Goal: Task Accomplishment & Management: Use online tool/utility

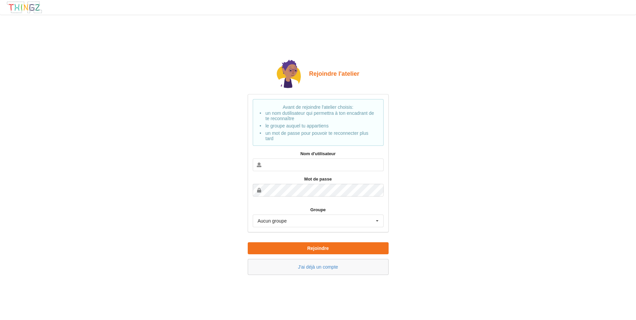
click at [316, 269] on link "J'ai déjà un compte" at bounding box center [318, 266] width 40 height 5
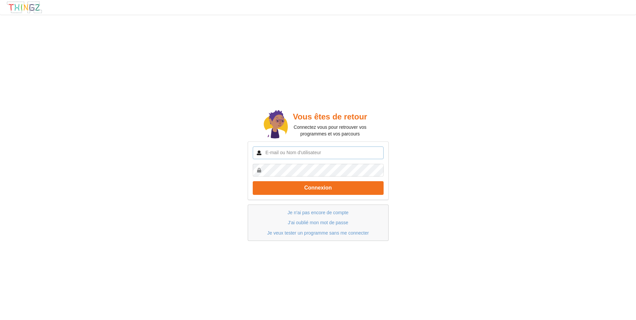
click at [301, 155] on input "text" at bounding box center [318, 153] width 131 height 13
type input "pascal.lebigot@palissy.fr"
click at [253, 181] on button "Connexion" at bounding box center [318, 188] width 131 height 14
click at [322, 154] on input "text" at bounding box center [318, 153] width 131 height 13
type input "[EMAIL_ADDRESS][DOMAIN_NAME]"
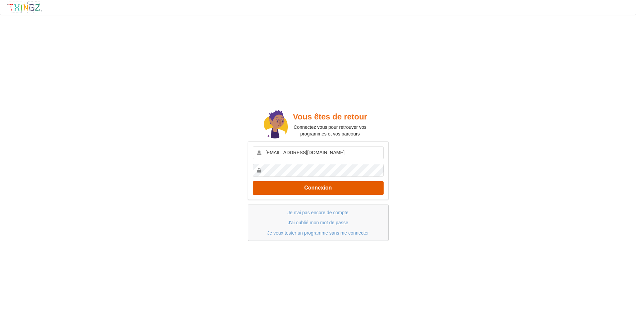
click at [313, 187] on button "Connexion" at bounding box center [318, 188] width 131 height 14
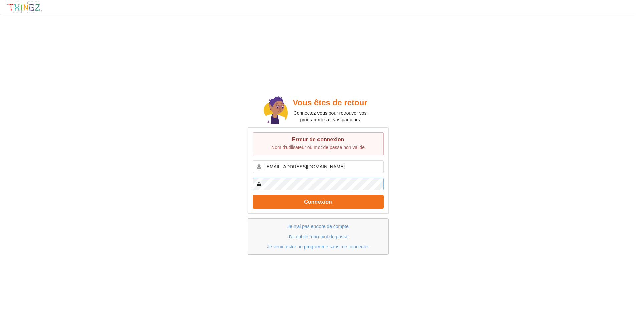
click at [253, 195] on button "Connexion" at bounding box center [318, 202] width 131 height 14
click at [328, 166] on input "pascal.lebigot@palissy.fr" at bounding box center [318, 166] width 131 height 13
click at [320, 236] on link "J'ai oublié mon mot de passe" at bounding box center [318, 236] width 60 height 5
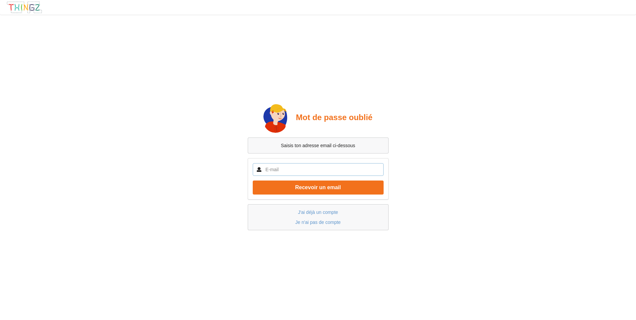
click at [310, 170] on input "text" at bounding box center [318, 169] width 131 height 13
click at [253, 181] on button "Recevoir un email" at bounding box center [318, 188] width 131 height 14
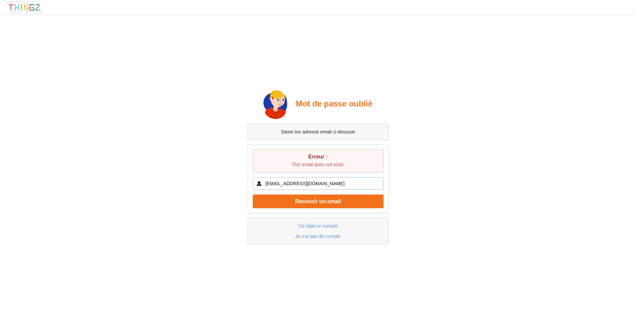
drag, startPoint x: 323, startPoint y: 184, endPoint x: 299, endPoint y: 186, distance: 23.8
click at [299, 186] on input "pascal.lebigot@palissy.fr" at bounding box center [318, 183] width 131 height 13
type input "[EMAIL_ADDRESS][DOMAIN_NAME]"
click at [253, 195] on button "Recevoir un email" at bounding box center [318, 202] width 131 height 14
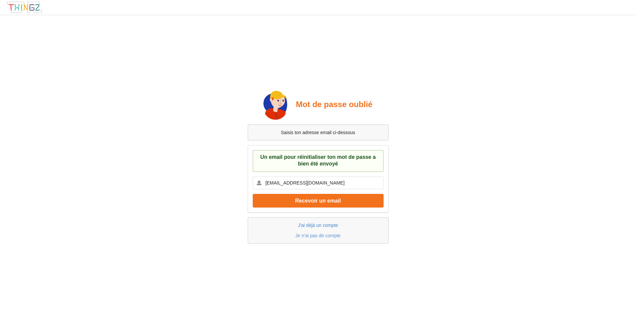
click at [333, 225] on link "J'ai déjà un compte" at bounding box center [318, 225] width 40 height 5
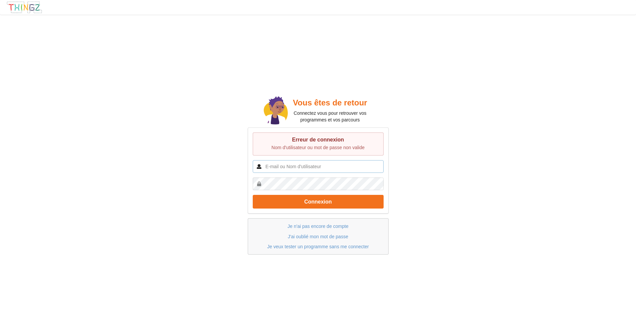
click at [319, 166] on input "text" at bounding box center [318, 166] width 131 height 13
type input "pascal.lebigot"
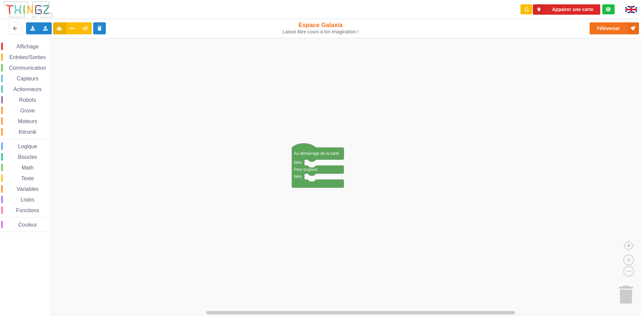
click at [634, 9] on img at bounding box center [631, 9] width 12 height 7
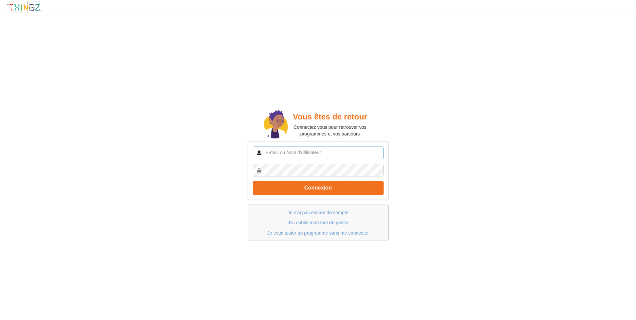
click at [298, 153] on input "text" at bounding box center [318, 153] width 131 height 13
type input "[EMAIL_ADDRESS][DOMAIN_NAME]"
click at [253, 181] on button "Connexion" at bounding box center [318, 188] width 131 height 14
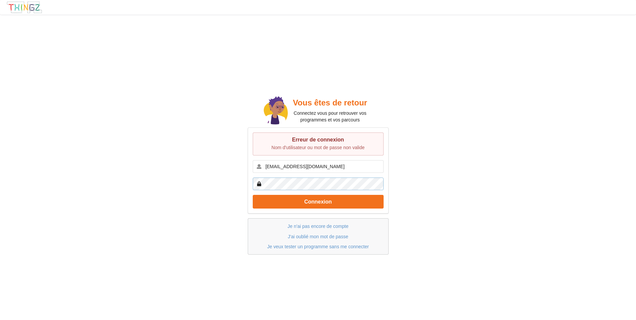
click at [253, 195] on button "Connexion" at bounding box center [318, 202] width 131 height 14
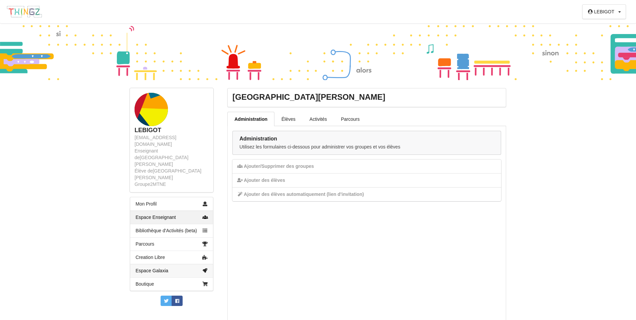
click at [154, 264] on link "Espace Galaxia" at bounding box center [171, 270] width 83 height 13
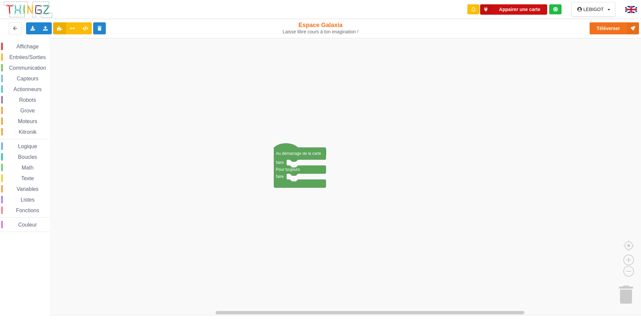
click at [526, 8] on button "Appairer une carte" at bounding box center [513, 9] width 67 height 10
click at [43, 27] on icon at bounding box center [46, 28] width 6 height 4
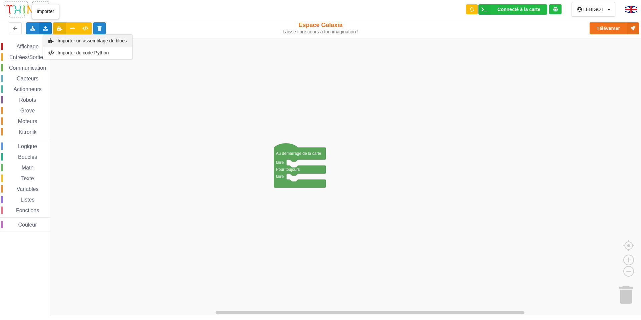
click at [65, 40] on span "Importer un assemblage de blocs" at bounding box center [91, 40] width 69 height 5
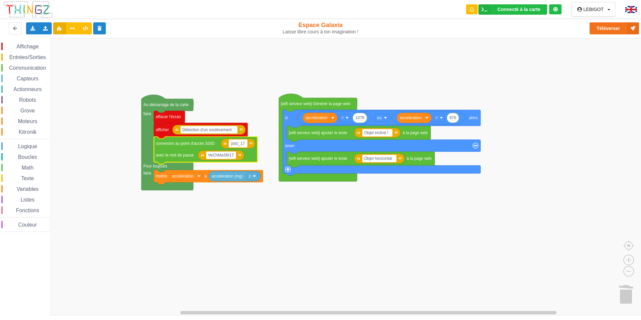
click at [225, 214] on rect "Espace de travail de Blocky" at bounding box center [322, 176] width 645 height 277
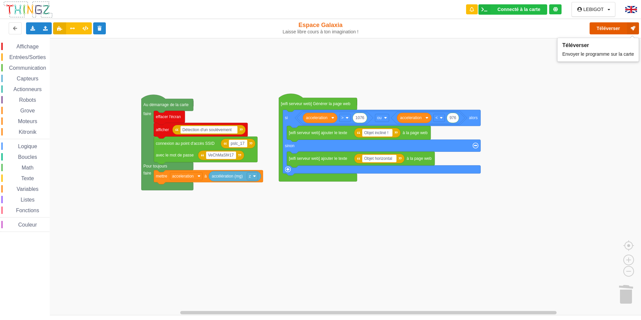
click at [611, 28] on button "Téléverser" at bounding box center [613, 28] width 49 height 12
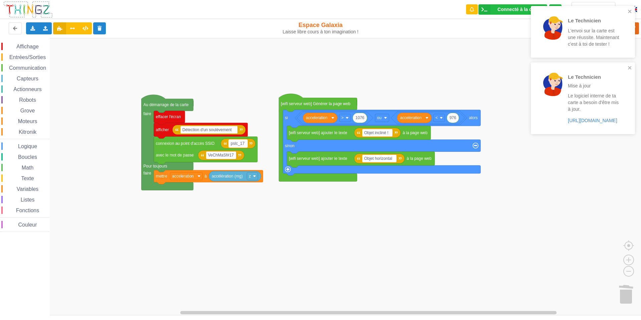
click at [239, 144] on text "pslc_17" at bounding box center [238, 143] width 14 height 5
click at [240, 145] on input "pslc_17" at bounding box center [238, 144] width 19 height 8
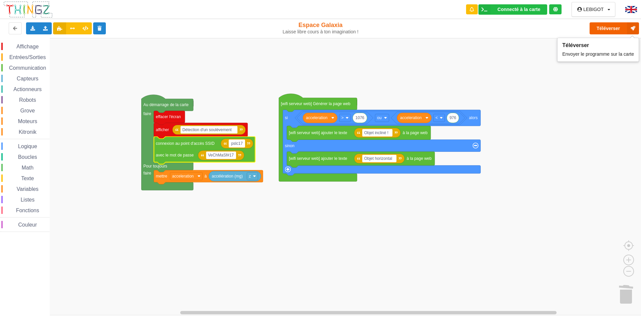
type input "pslc17"
click at [610, 27] on button "Téléverser" at bounding box center [613, 28] width 49 height 12
click at [243, 144] on input "pslc17" at bounding box center [237, 144] width 16 height 8
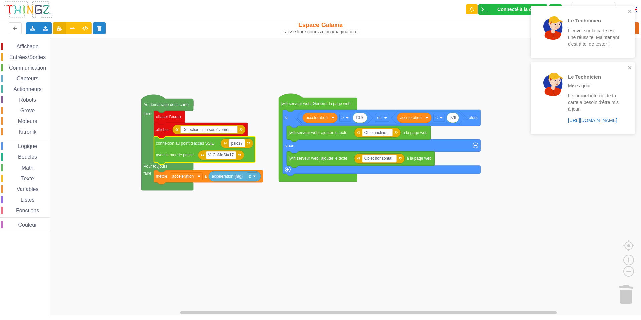
click at [597, 122] on link "https://play.thingz.co/firmware?micropython=0" at bounding box center [592, 120] width 49 height 5
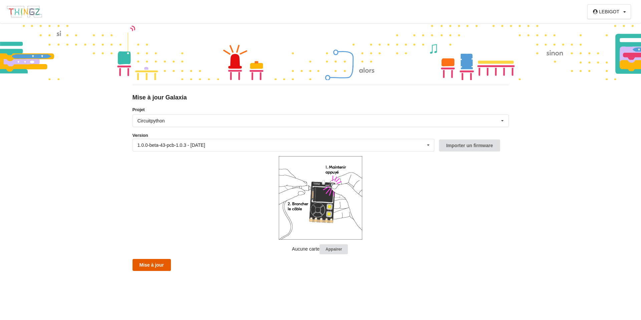
click at [155, 266] on button "Mise à jour" at bounding box center [152, 265] width 38 height 12
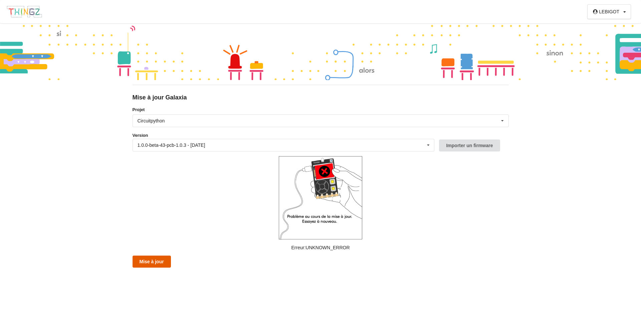
click at [157, 264] on button "Mise à jour" at bounding box center [152, 262] width 38 height 12
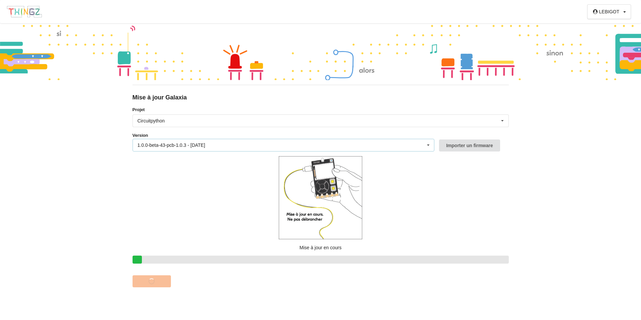
click at [428, 144] on icon at bounding box center [428, 145] width 10 height 12
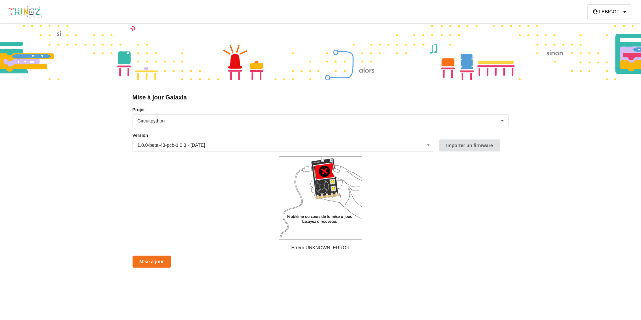
click at [573, 168] on div "LEBIGOT Profil Quitter la structure Déconnexion Mise à jour Galaxia Projet Circ…" at bounding box center [320, 160] width 641 height 320
click at [500, 117] on icon at bounding box center [502, 121] width 10 height 12
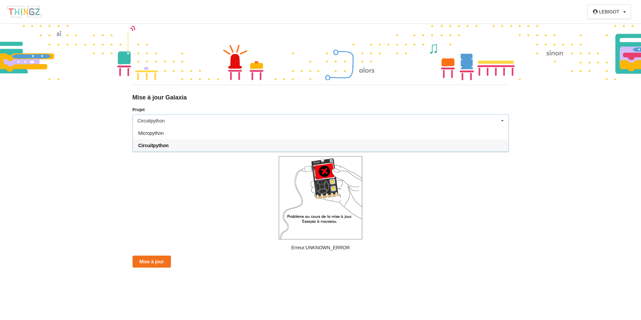
click at [489, 147] on div "Circuitpython" at bounding box center [320, 145] width 375 height 12
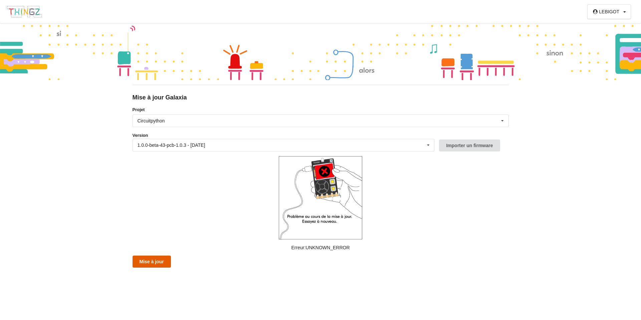
click at [158, 262] on button "Mise à jour" at bounding box center [152, 262] width 38 height 12
click at [239, 120] on div "Circuitpython Micropython Circuitpython" at bounding box center [321, 120] width 376 height 13
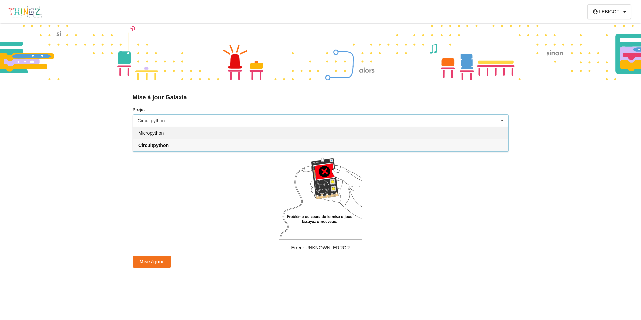
click at [226, 130] on div "Micropython" at bounding box center [320, 133] width 375 height 12
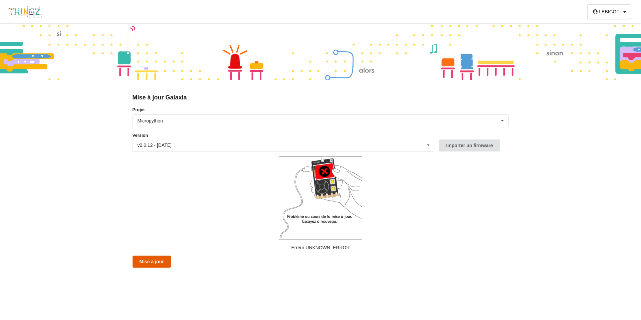
click at [156, 263] on button "Mise à jour" at bounding box center [152, 262] width 38 height 12
click at [283, 122] on div "Micropython Micropython Circuitpython" at bounding box center [321, 120] width 376 height 13
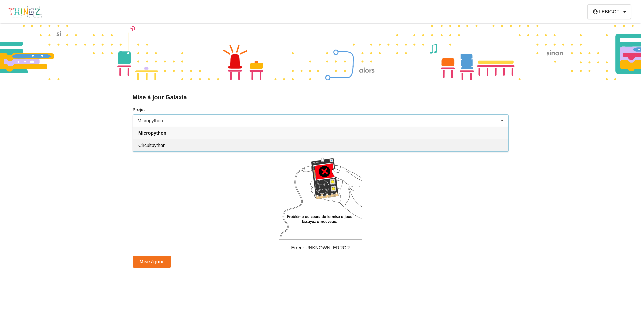
click at [272, 144] on div "Circuitpython" at bounding box center [320, 145] width 375 height 12
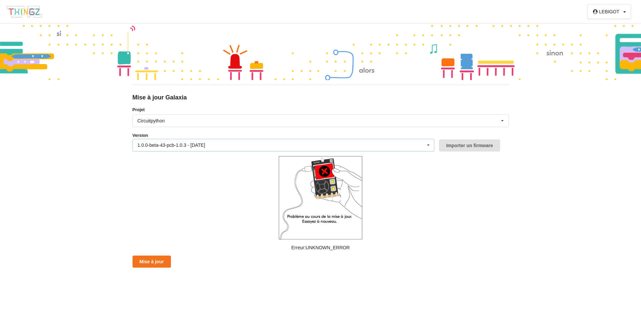
click at [266, 148] on div "1.0.0-beta-43-pcb-1.0.3 - 15/09/2025 1.0.0-beta-43-pcb-1.0.3 - 15/09/2025 1.0.0…" at bounding box center [284, 145] width 302 height 13
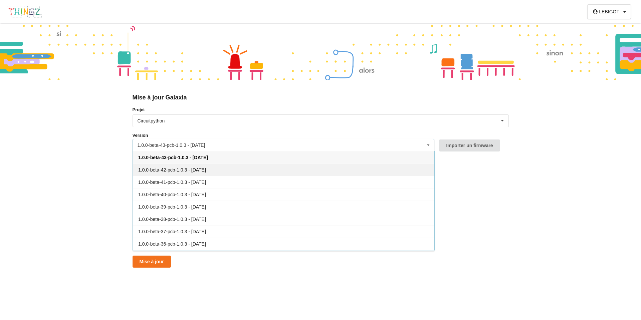
click at [206, 168] on span "1.0.0-beta-42-pcb-1.0.3 - 09/09/2025" at bounding box center [172, 169] width 68 height 5
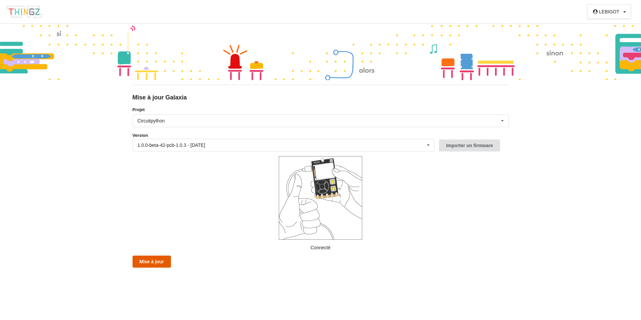
click at [155, 262] on button "Mise à jour" at bounding box center [152, 262] width 38 height 12
click at [401, 142] on div "1.0.0-beta-42-pcb-1.0.3 - 09/09/2025 1.0.0-beta-43-pcb-1.0.3 - 15/09/2025 1.0.0…" at bounding box center [284, 145] width 302 height 13
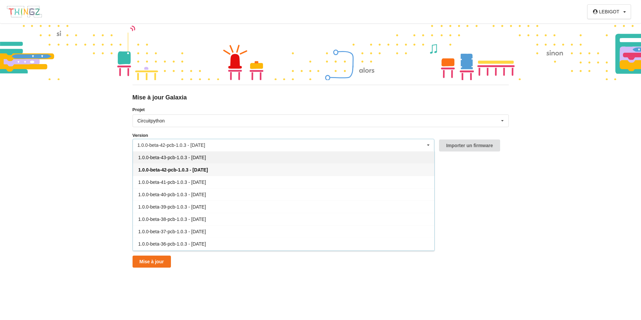
click at [310, 161] on div "1.0.0-beta-43-pcb-1.0.3 - 15/09/2025" at bounding box center [283, 157] width 301 height 12
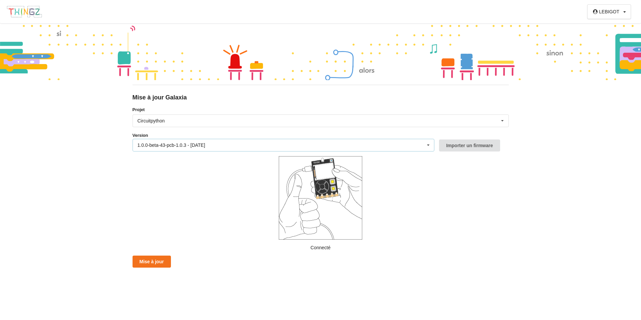
click at [321, 144] on div "1.0.0-beta-43-pcb-1.0.3 - 15/09/2025 1.0.0-beta-43-pcb-1.0.3 - 15/09/2025 1.0.0…" at bounding box center [284, 145] width 302 height 13
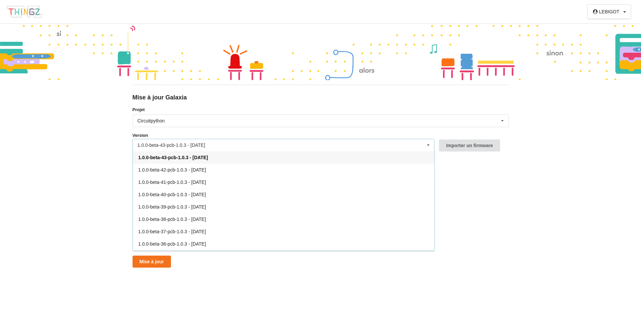
click at [321, 146] on div "1.0.0-beta-43-pcb-1.0.3 - 15/09/2025 1.0.0-beta-43-pcb-1.0.3 - 15/09/2025 1.0.0…" at bounding box center [284, 145] width 302 height 13
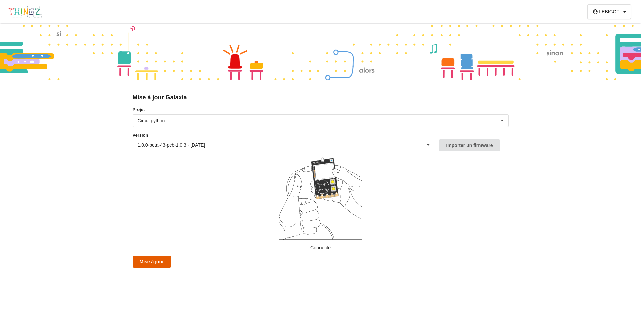
click at [159, 267] on button "Mise à jour" at bounding box center [152, 262] width 38 height 12
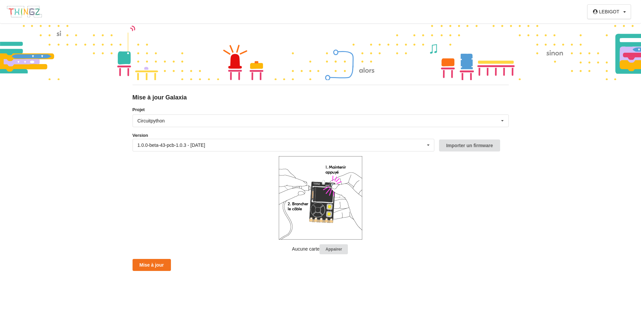
click at [25, 12] on img at bounding box center [24, 11] width 36 height 13
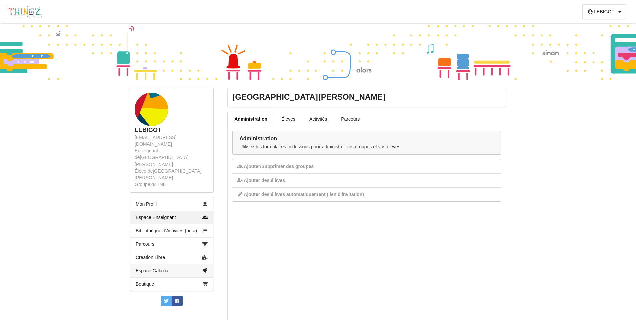
click at [153, 264] on link "Espace Galaxia" at bounding box center [171, 270] width 83 height 13
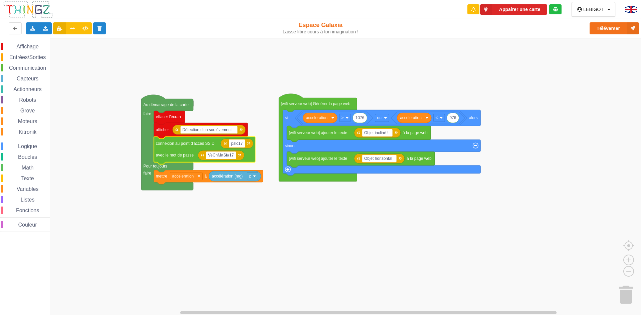
click at [243, 143] on input "pslc17" at bounding box center [237, 144] width 16 height 8
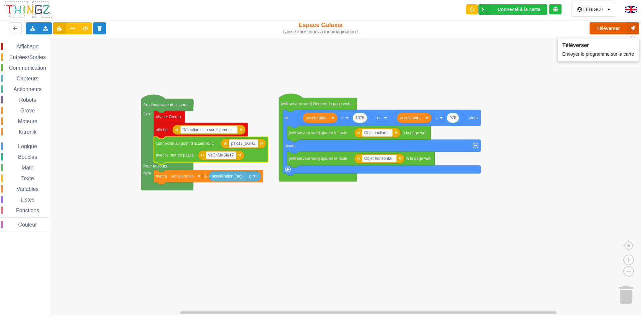
click at [604, 27] on button "Téléverser" at bounding box center [613, 28] width 49 height 12
click at [246, 144] on input "pslc17_5GHZ" at bounding box center [243, 144] width 29 height 8
type input "pslc17"
click at [222, 250] on rect "Espace de travail de Blocky" at bounding box center [322, 176] width 645 height 277
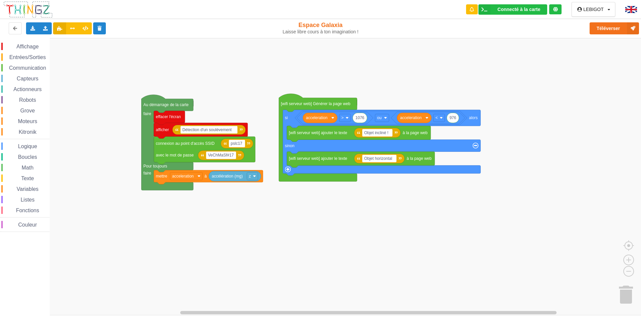
click at [28, 65] on span "Communication" at bounding box center [27, 68] width 39 height 6
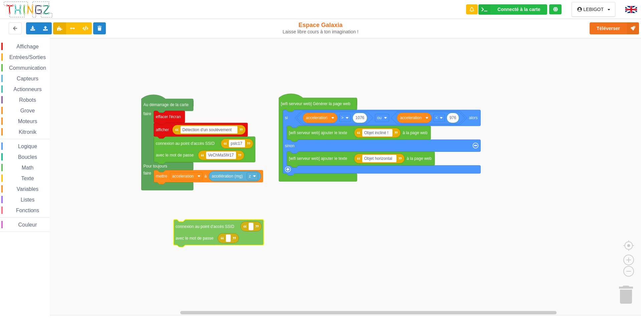
click at [206, 229] on div "Affichage Entrées/Sorties Communication Capteurs Actionneurs Robots Grove Moteu…" at bounding box center [322, 176] width 645 height 277
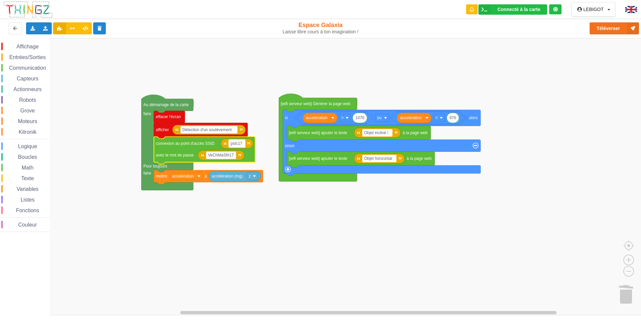
click at [243, 144] on rect "Espace de travail de Blocky" at bounding box center [237, 144] width 16 height 8
click at [181, 149] on icon "Espace de travail de Blocky" at bounding box center [204, 151] width 101 height 28
click at [610, 26] on button "Téléverser" at bounding box center [613, 28] width 49 height 12
click at [23, 67] on span "Communication" at bounding box center [27, 68] width 39 height 6
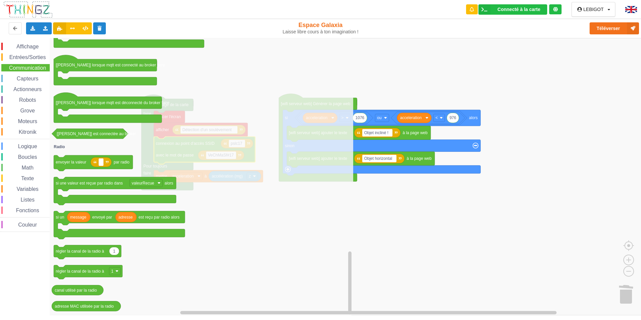
click at [33, 167] on span "Math" at bounding box center [28, 168] width 14 height 6
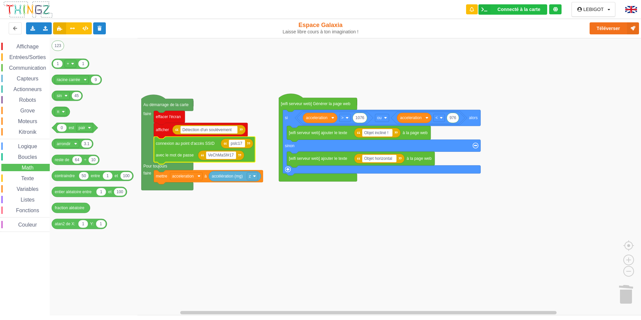
click at [28, 155] on span "Boucles" at bounding box center [27, 157] width 21 height 6
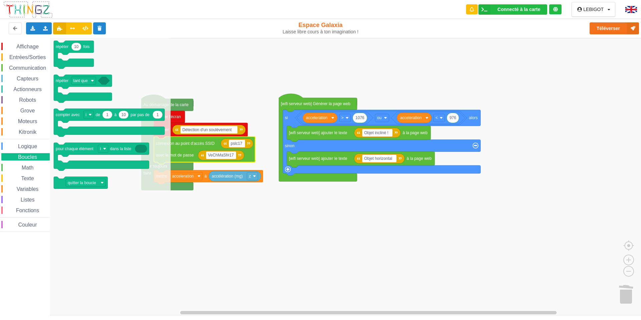
click at [24, 68] on span "Communication" at bounding box center [27, 68] width 39 height 6
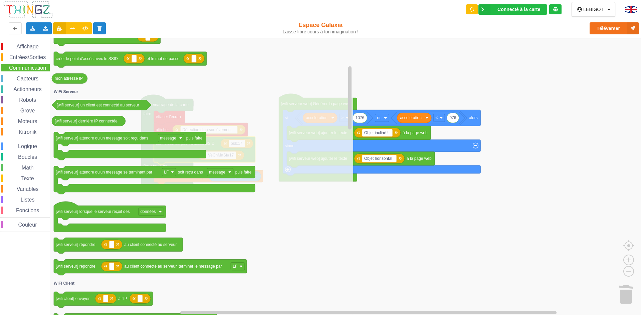
click at [337, 209] on icon "Espace de travail de Blocky" at bounding box center [201, 176] width 303 height 277
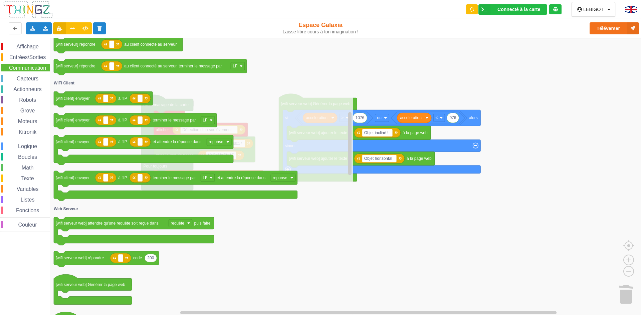
click at [361, 236] on rect "Espace de travail de Blocky" at bounding box center [322, 176] width 645 height 277
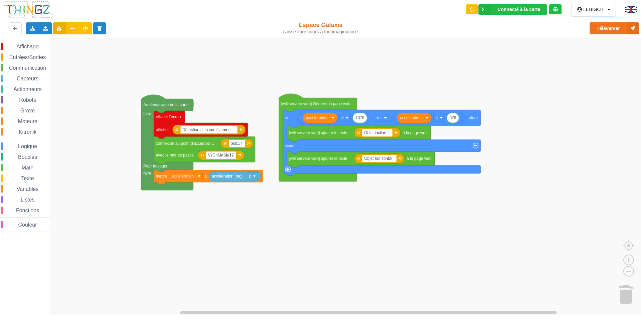
click at [30, 67] on span "Communication" at bounding box center [27, 68] width 39 height 6
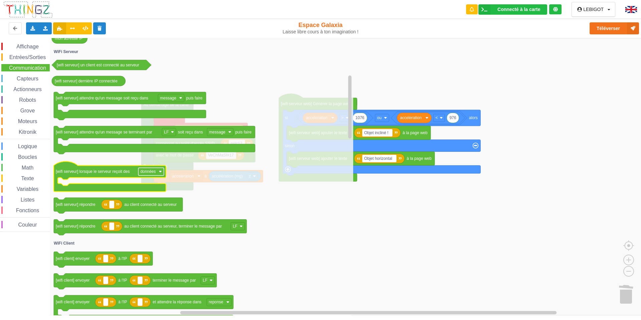
click at [159, 171] on rect "Espace de travail de Blocky" at bounding box center [150, 172] width 25 height 8
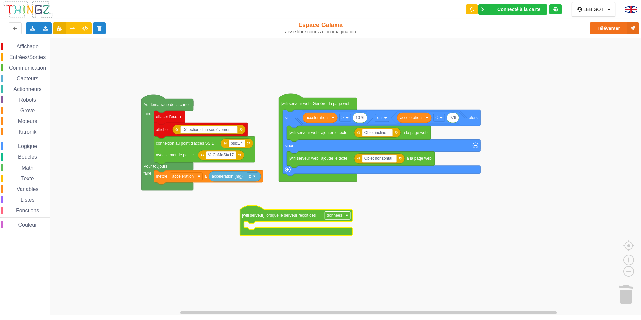
click at [337, 215] on text "données" at bounding box center [333, 215] width 15 height 5
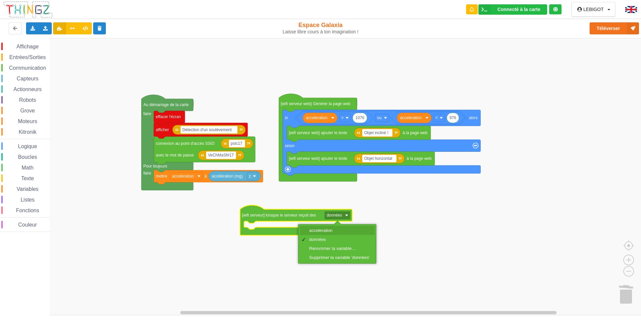
click at [331, 229] on div "acceleration" at bounding box center [339, 230] width 60 height 5
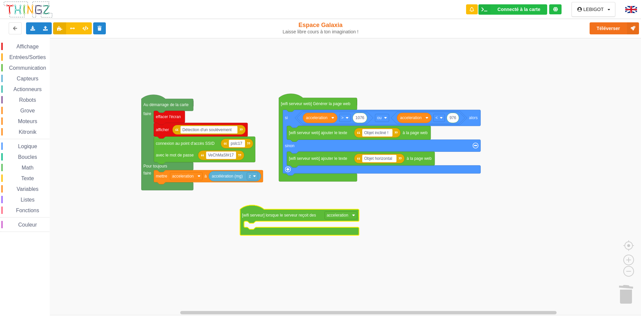
click at [279, 214] on text "[wifi serveur] lorsque le serveur reçoit des" at bounding box center [279, 215] width 74 height 5
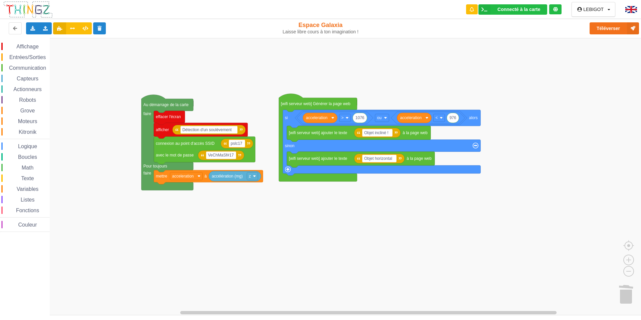
click at [31, 68] on span "Communication" at bounding box center [27, 68] width 39 height 6
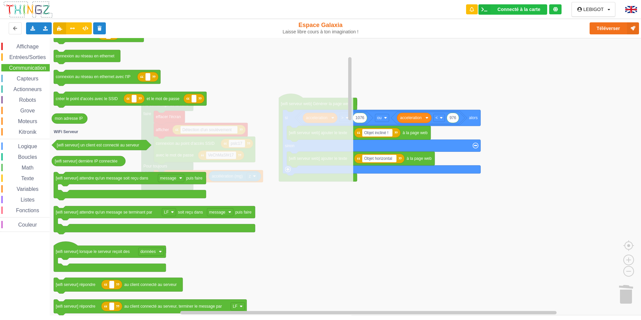
click at [28, 50] on div "Affichage" at bounding box center [25, 46] width 48 height 7
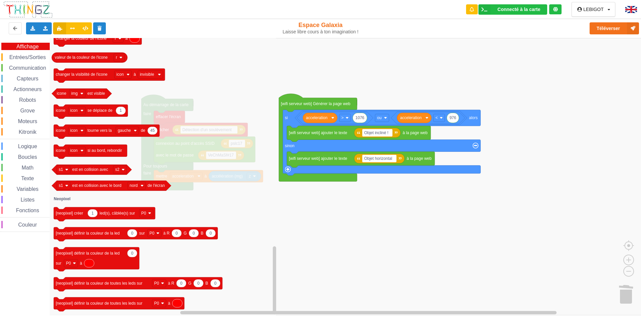
click at [20, 59] on span "Entrées/Sorties" at bounding box center [27, 57] width 38 height 6
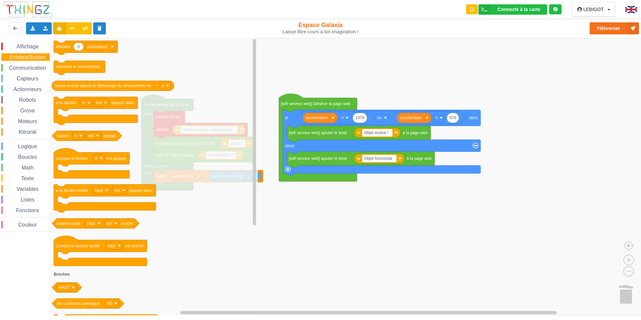
click at [16, 45] on span "Affichage" at bounding box center [27, 47] width 24 height 6
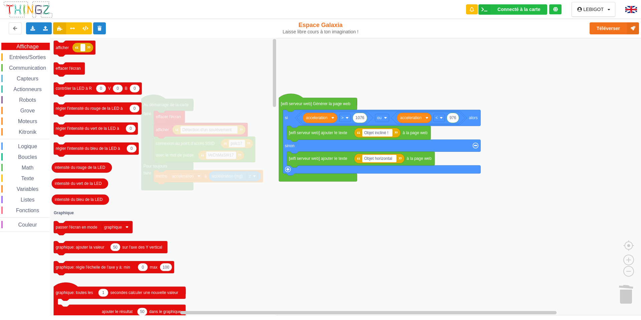
click at [25, 225] on span "Couleur" at bounding box center [27, 225] width 21 height 6
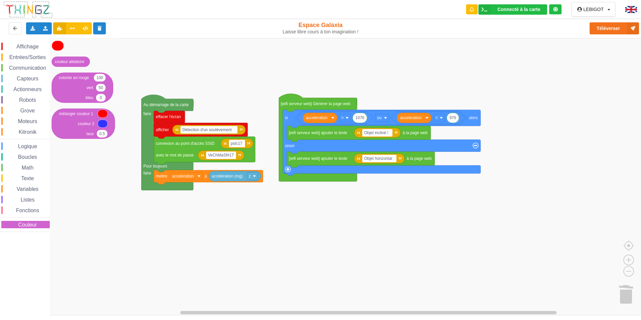
click at [29, 211] on span "Fonctions" at bounding box center [27, 211] width 25 height 6
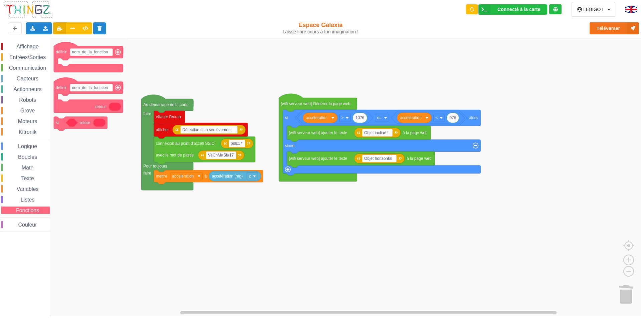
click at [29, 196] on div "Listes" at bounding box center [25, 199] width 48 height 7
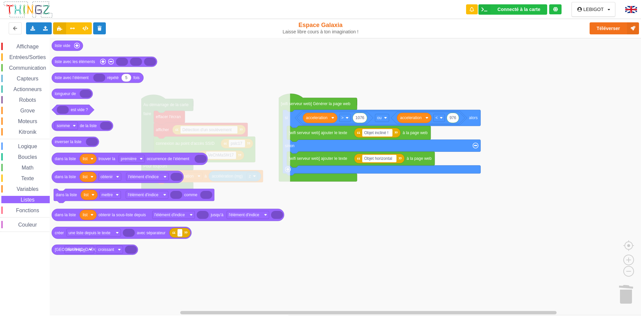
click at [31, 187] on span "Variables" at bounding box center [28, 189] width 24 height 6
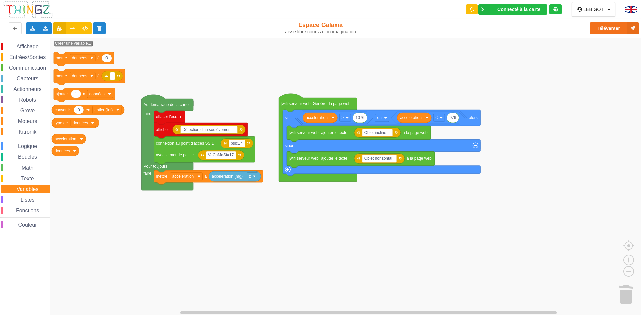
click at [31, 176] on span "Texte" at bounding box center [27, 179] width 15 height 6
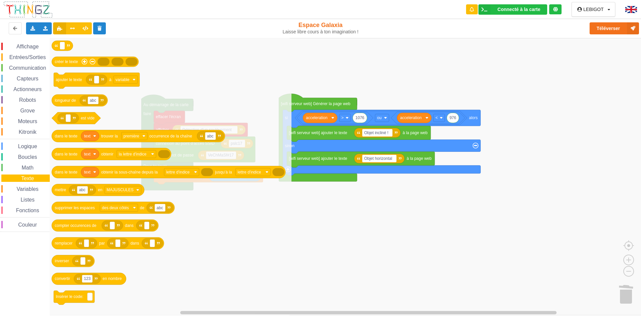
click at [28, 168] on span "Math" at bounding box center [28, 168] width 14 height 6
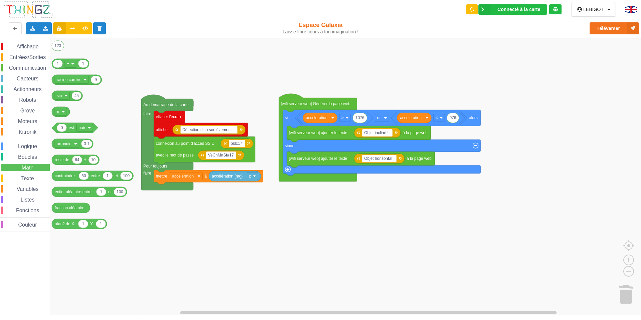
click at [33, 45] on span "Affichage" at bounding box center [27, 47] width 24 height 6
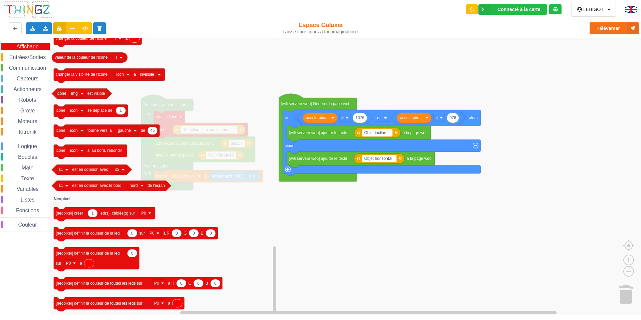
click at [21, 189] on span "Variables" at bounding box center [28, 189] width 24 height 6
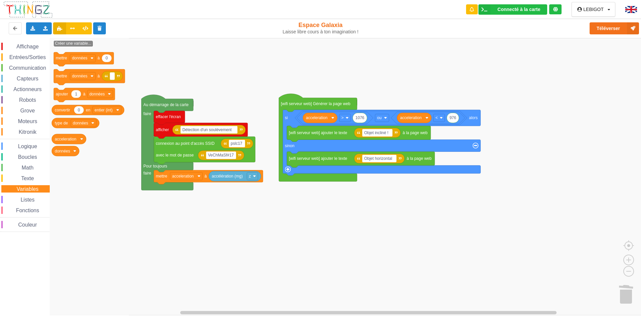
click at [20, 202] on span "Listes" at bounding box center [28, 200] width 16 height 6
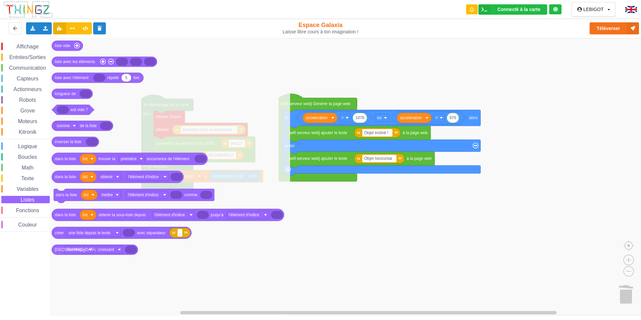
click at [22, 212] on span "Fonctions" at bounding box center [27, 211] width 25 height 6
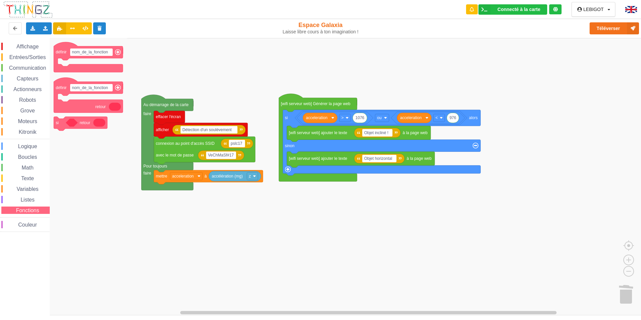
click at [22, 224] on span "Couleur" at bounding box center [27, 225] width 21 height 6
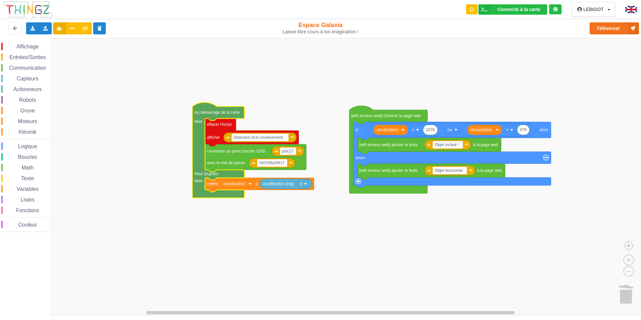
click at [22, 14] on img at bounding box center [28, 10] width 50 height 18
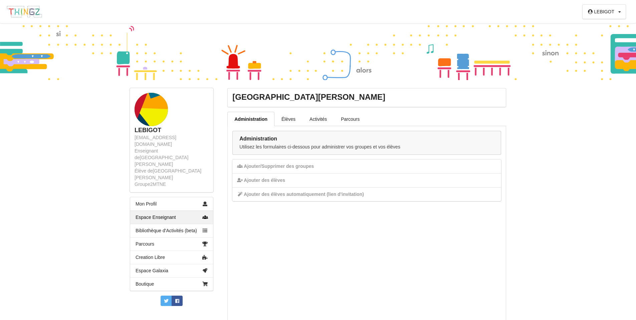
click at [151, 211] on link "Espace Enseignant" at bounding box center [171, 217] width 83 height 13
click at [144, 277] on link "Boutique" at bounding box center [171, 283] width 83 height 13
click at [154, 264] on link "Espace Galaxia" at bounding box center [171, 270] width 83 height 13
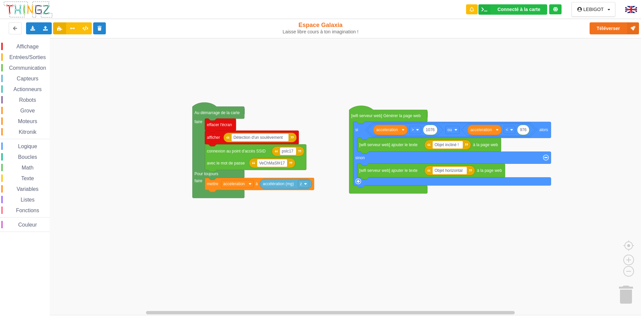
click at [27, 47] on span "Affichage" at bounding box center [27, 47] width 24 height 6
click at [327, 260] on rect "Espace de travail de Blocky" at bounding box center [322, 176] width 645 height 277
click at [28, 57] on span "Entrées/Sorties" at bounding box center [27, 57] width 38 height 6
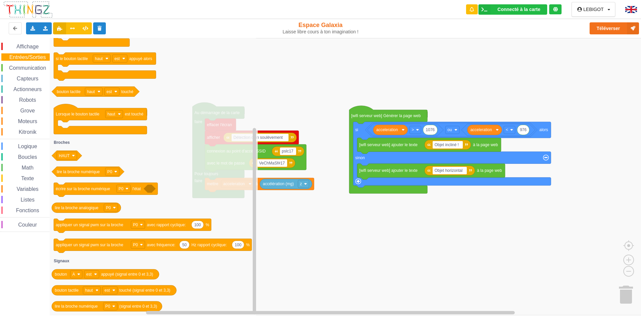
click at [29, 68] on span "Communication" at bounding box center [27, 68] width 39 height 6
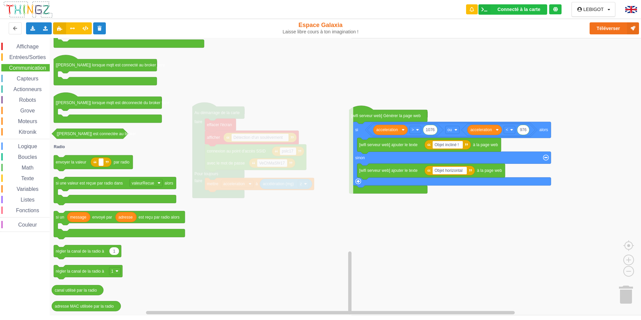
click at [30, 80] on span "Capteurs" at bounding box center [28, 79] width 24 height 6
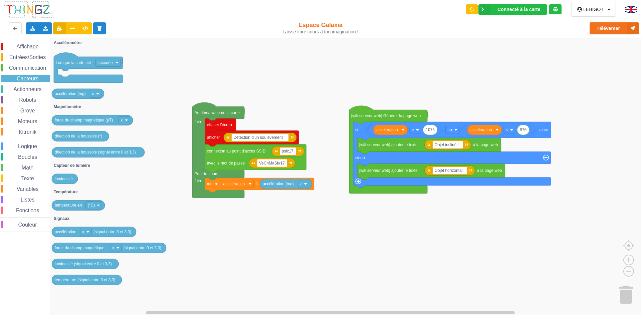
click at [27, 90] on span "Actionneurs" at bounding box center [27, 89] width 30 height 6
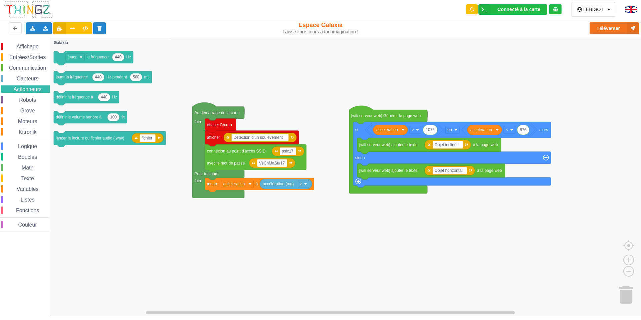
click at [26, 101] on span "Robots" at bounding box center [27, 100] width 19 height 6
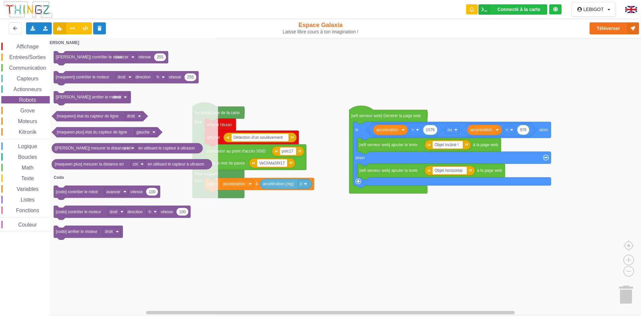
click at [25, 108] on span "Grove" at bounding box center [27, 111] width 17 height 6
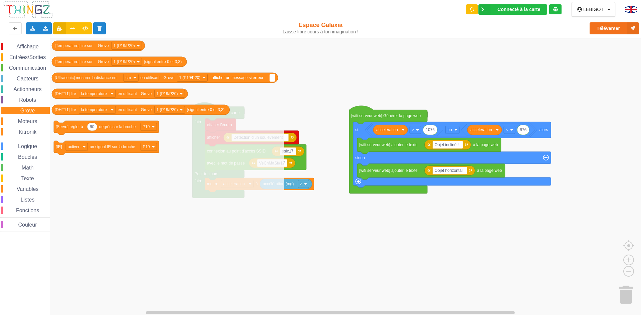
click at [25, 116] on div "Affichage Entrées/Sorties Communication Capteurs Actionneurs Robots Grove Moteu…" at bounding box center [25, 137] width 50 height 189
click at [24, 120] on span "Moteurs" at bounding box center [27, 121] width 21 height 6
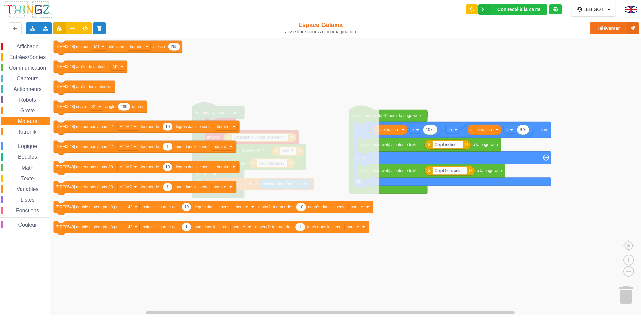
click at [24, 134] on span "Kitronik" at bounding box center [28, 132] width 20 height 6
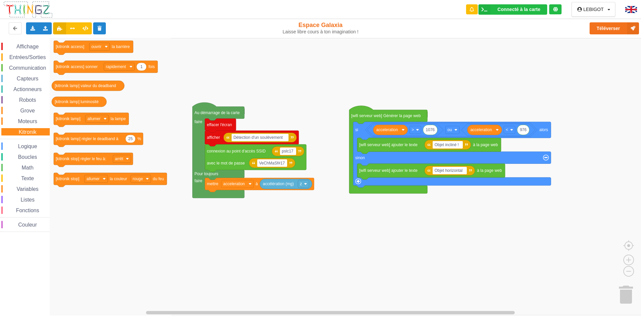
click at [27, 147] on span "Logique" at bounding box center [27, 147] width 21 height 6
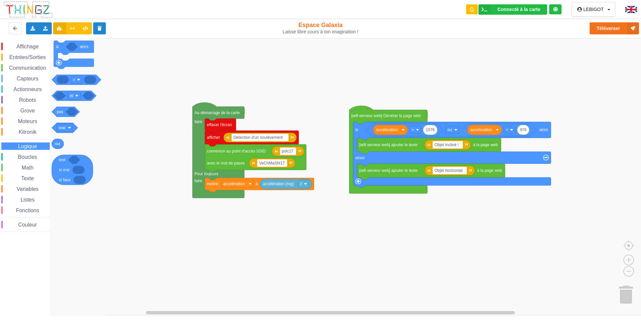
click at [28, 158] on span "Boucles" at bounding box center [27, 157] width 21 height 6
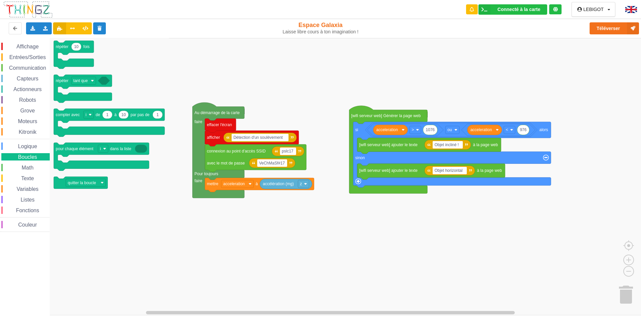
click at [28, 167] on span "Math" at bounding box center [28, 168] width 14 height 6
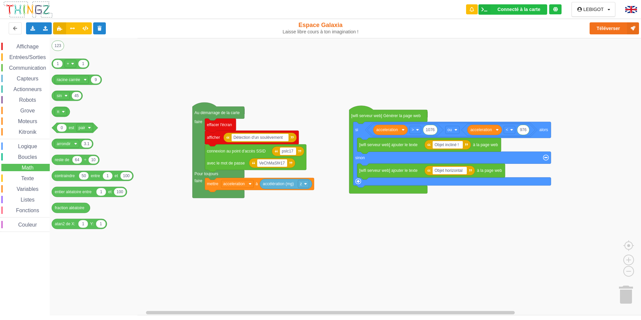
click at [26, 177] on span "Texte" at bounding box center [27, 179] width 15 height 6
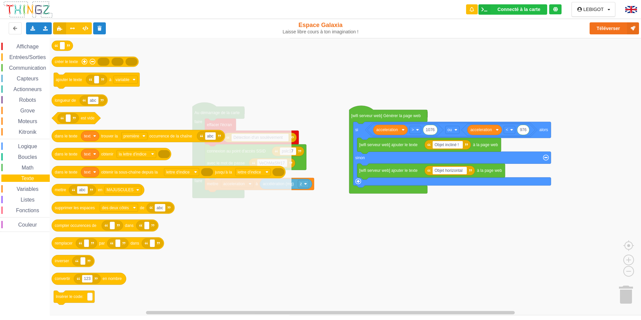
click at [26, 189] on span "Variables" at bounding box center [28, 189] width 24 height 6
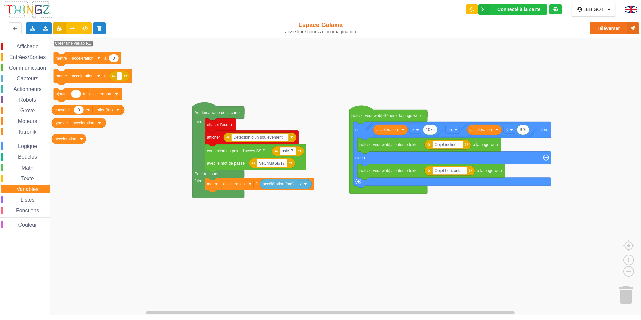
click at [25, 200] on span "Listes" at bounding box center [28, 200] width 16 height 6
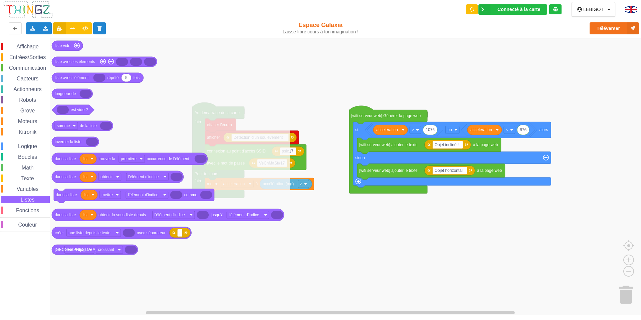
click at [25, 212] on span "Fonctions" at bounding box center [27, 211] width 25 height 6
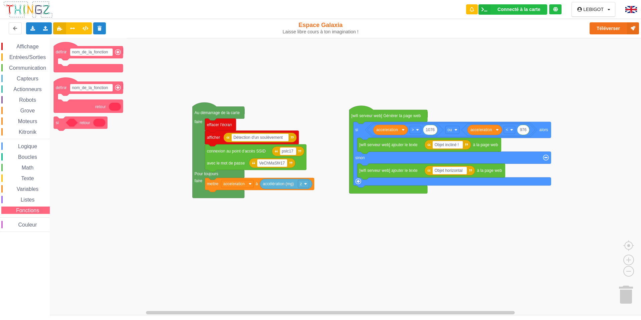
click at [36, 227] on span "Couleur" at bounding box center [27, 225] width 21 height 6
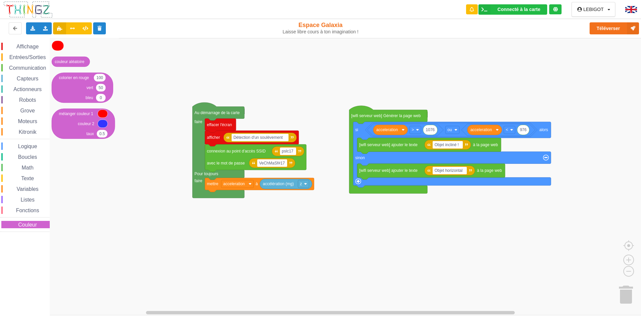
click at [31, 47] on span "Affichage" at bounding box center [27, 47] width 24 height 6
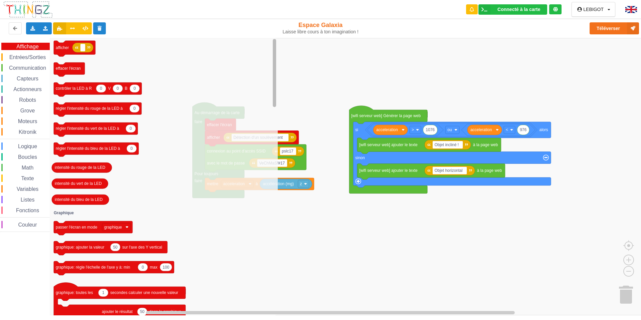
click at [287, 54] on div "Affichage Entrées/Sorties Communication Capteurs Actionneurs Robots Grove Moteu…" at bounding box center [322, 176] width 645 height 277
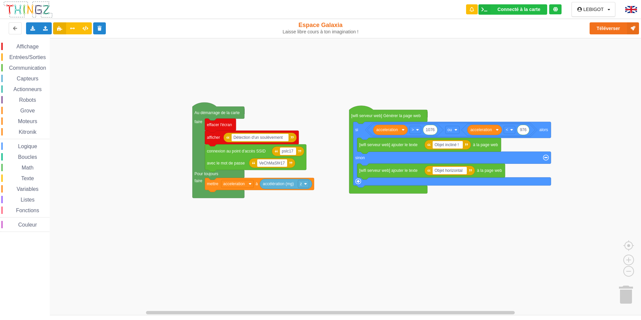
click at [350, 58] on rect "Espace de travail de Blocky" at bounding box center [322, 176] width 645 height 277
click at [71, 29] on icon at bounding box center [73, 28] width 6 height 4
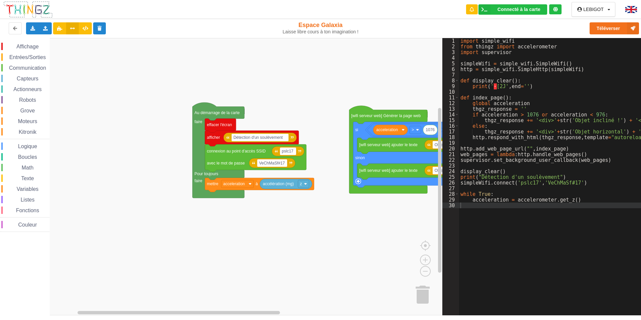
click at [378, 247] on rect "Espace de travail de Blocky" at bounding box center [221, 176] width 442 height 277
click at [61, 27] on icon at bounding box center [60, 28] width 6 height 4
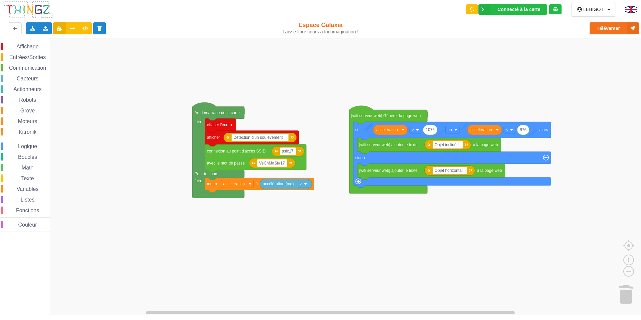
click at [633, 9] on img at bounding box center [631, 9] width 12 height 7
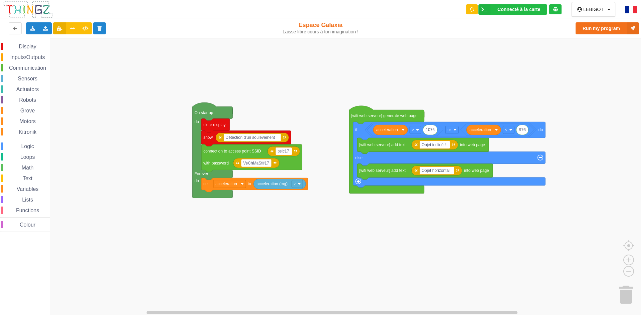
click at [22, 12] on img at bounding box center [28, 10] width 50 height 18
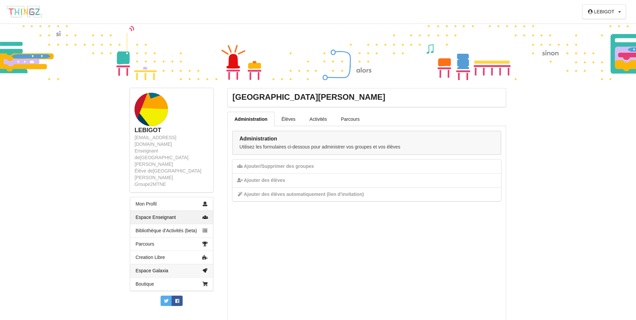
click at [152, 264] on link "Espace Galaxia" at bounding box center [171, 270] width 83 height 13
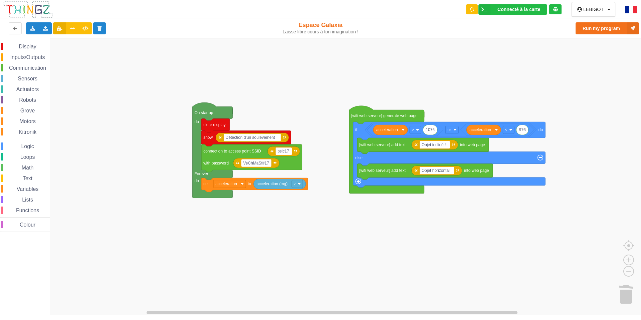
click at [611, 9] on div "[PERSON_NAME] Profil Quitter la structure Déconnexion" at bounding box center [593, 9] width 44 height 15
click at [610, 11] on div "[PERSON_NAME] Profil Quitter la structure Déconnexion" at bounding box center [593, 9] width 44 height 15
drag, startPoint x: 611, startPoint y: 8, endPoint x: 605, endPoint y: 11, distance: 6.6
click at [610, 9] on div "[PERSON_NAME] Profil Quitter la structure Déconnexion" at bounding box center [593, 9] width 44 height 15
click at [604, 11] on div "[PERSON_NAME] Profil Quitter la structure Déconnexion" at bounding box center [596, 9] width 27 height 5
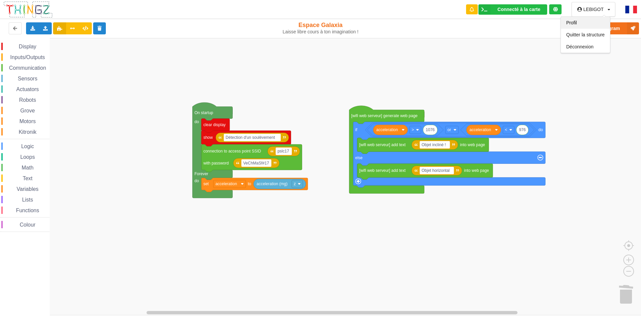
click at [581, 22] on div "Profil" at bounding box center [585, 23] width 49 height 12
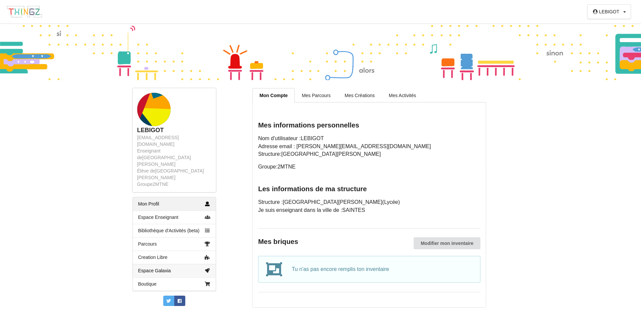
click at [162, 264] on link "Espace Galaxia" at bounding box center [174, 270] width 83 height 13
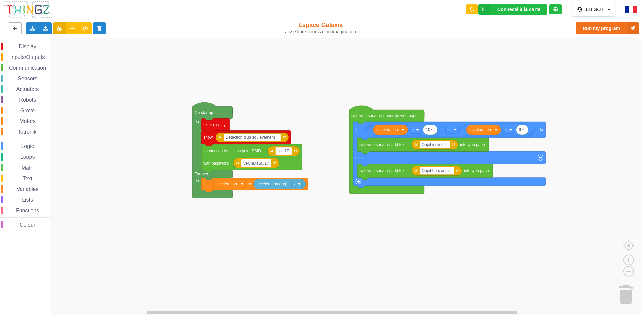
click at [18, 29] on button at bounding box center [15, 28] width 13 height 12
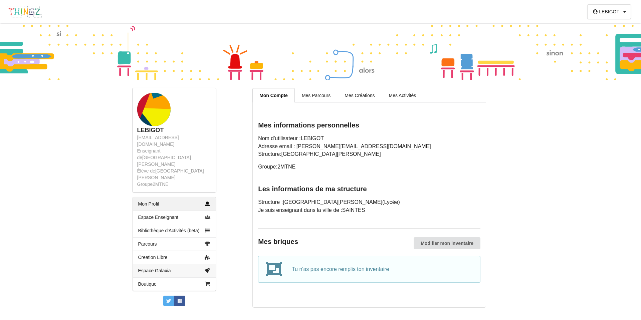
click at [152, 264] on link "Espace Galaxia" at bounding box center [174, 270] width 83 height 13
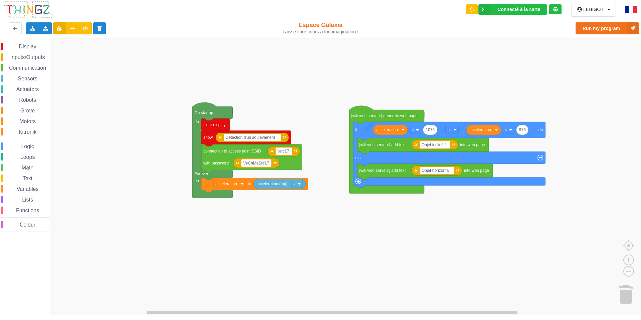
click at [31, 9] on img at bounding box center [28, 10] width 50 height 18
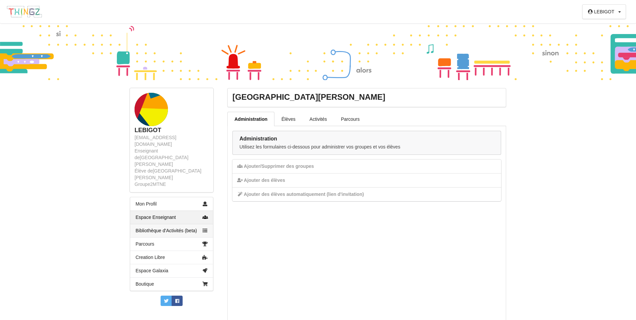
click at [171, 224] on link "Bibliothèque d'Activités (beta)" at bounding box center [171, 230] width 83 height 13
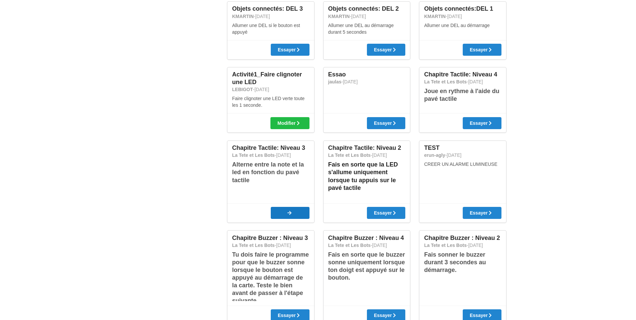
scroll to position [401, 0]
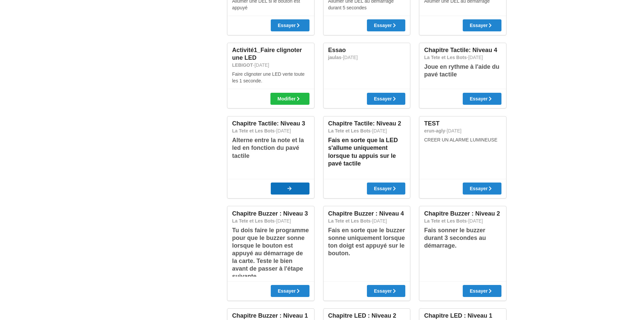
click at [294, 190] on div at bounding box center [290, 188] width 39 height 5
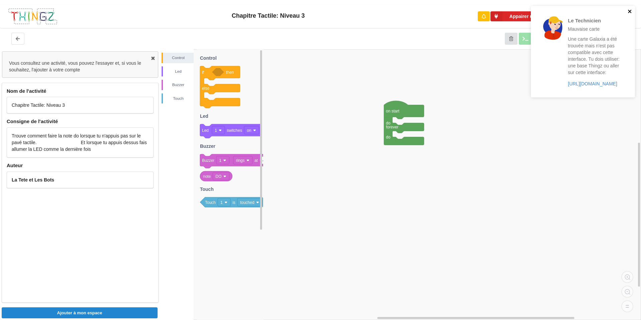
click at [630, 12] on icon "close" at bounding box center [629, 11] width 3 height 3
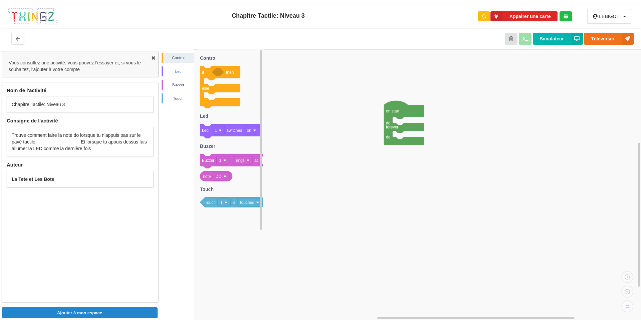
click at [180, 71] on div "Led" at bounding box center [178, 71] width 31 height 7
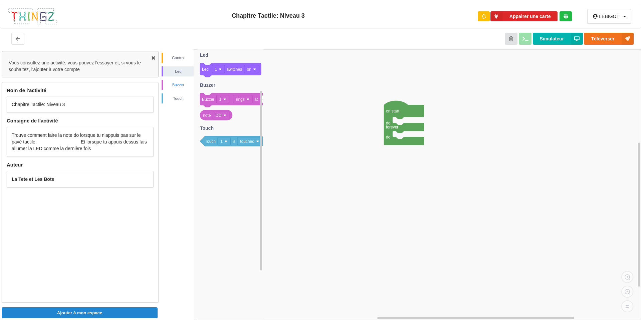
click at [179, 86] on div "Buzzer" at bounding box center [178, 84] width 31 height 7
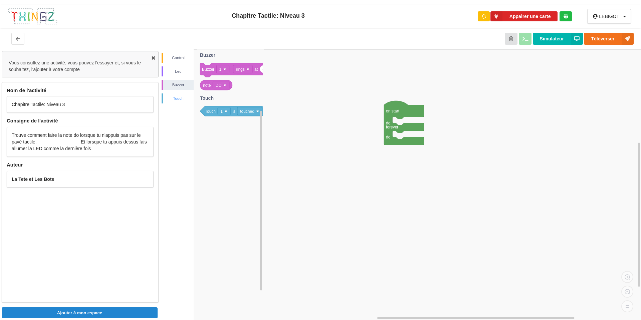
click at [177, 98] on div "Touch" at bounding box center [178, 98] width 31 height 7
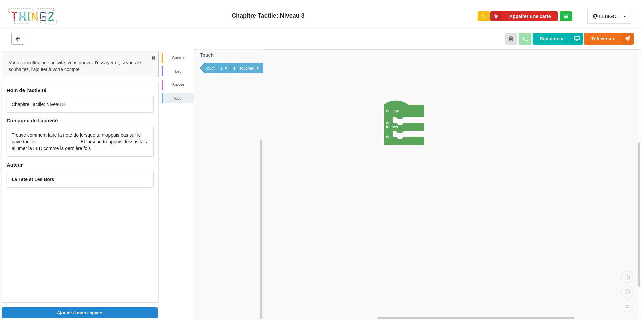
click at [17, 40] on icon at bounding box center [18, 38] width 6 height 4
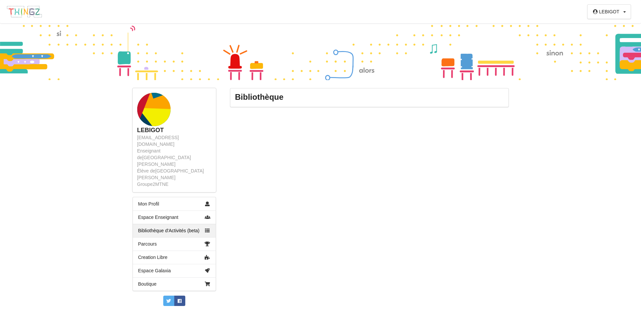
click at [27, 13] on img at bounding box center [24, 11] width 36 height 13
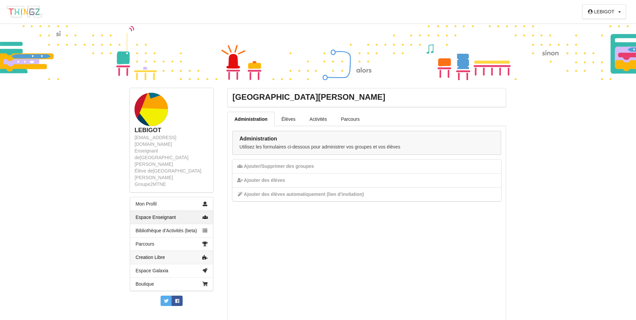
click at [158, 251] on link "Creation Libre" at bounding box center [171, 257] width 83 height 13
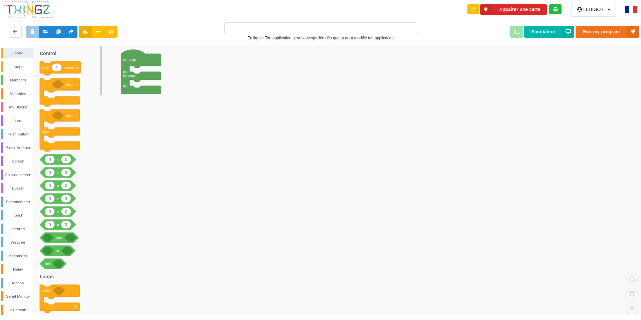
type input "Ma super application n°1"
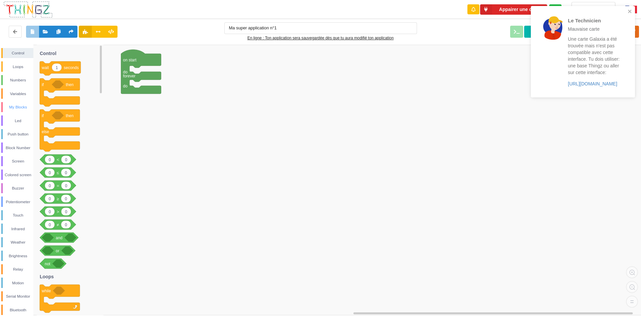
click at [18, 106] on div "My Blocks" at bounding box center [18, 107] width 31 height 7
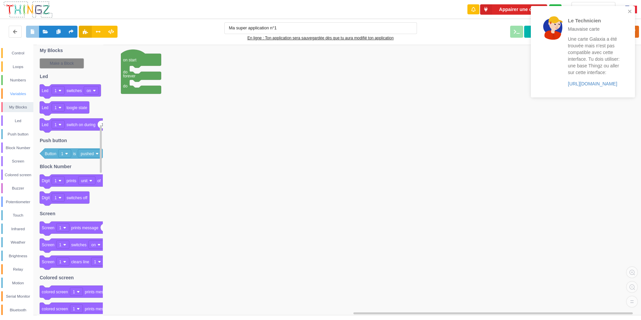
click at [20, 96] on div "Variables" at bounding box center [18, 93] width 31 height 7
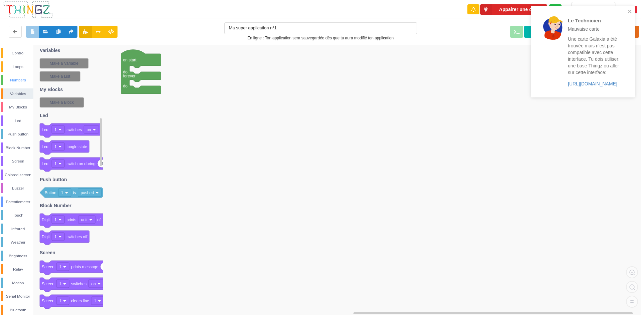
click at [20, 82] on div "Numbers" at bounding box center [18, 80] width 31 height 7
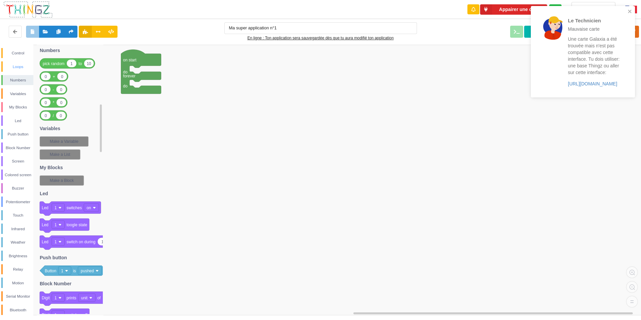
click at [22, 70] on div "Loops" at bounding box center [18, 66] width 31 height 7
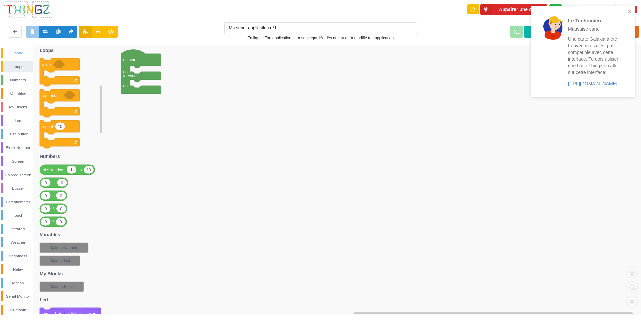
click at [20, 50] on div "Control" at bounding box center [18, 53] width 31 height 7
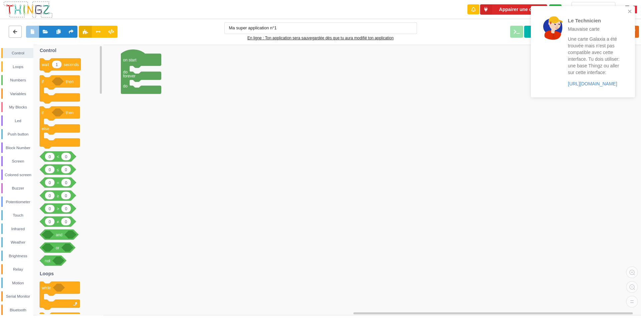
click at [14, 29] on button at bounding box center [15, 32] width 13 height 12
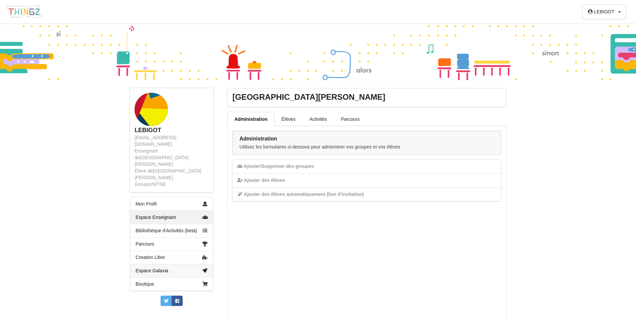
click at [156, 264] on link "Espace Galaxia" at bounding box center [171, 270] width 83 height 13
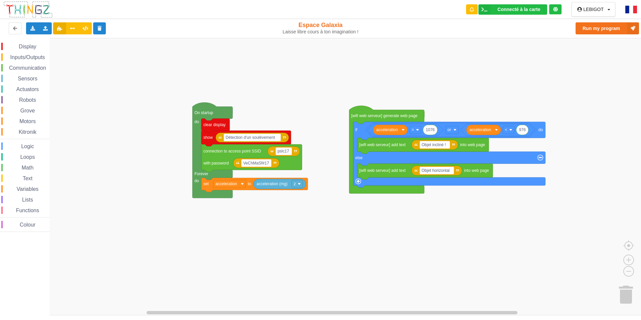
click at [29, 48] on span "Display" at bounding box center [27, 47] width 19 height 6
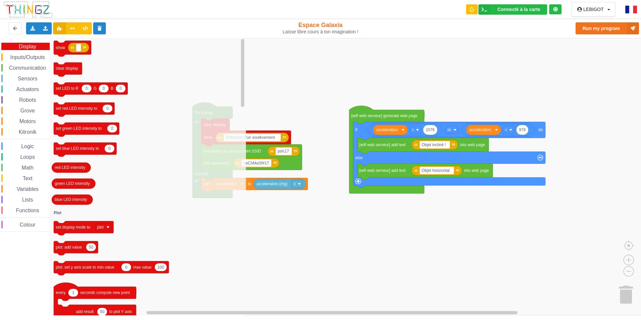
click at [32, 45] on span "Display" at bounding box center [27, 47] width 19 height 6
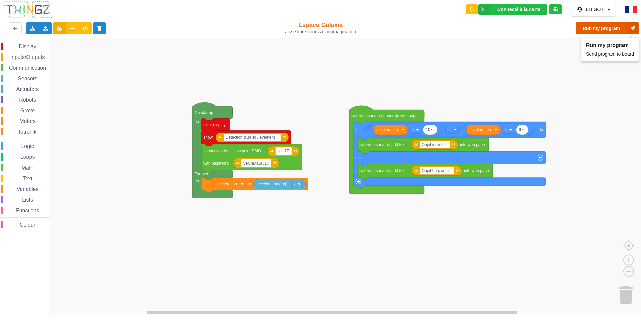
click at [616, 29] on button "Run my program" at bounding box center [606, 28] width 63 height 12
click at [635, 10] on img at bounding box center [631, 10] width 12 height 8
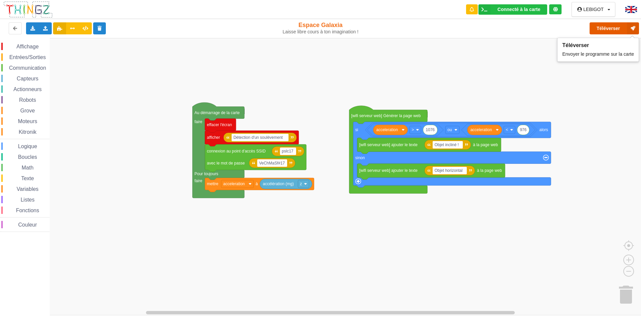
click at [604, 29] on button "Téléverser" at bounding box center [613, 28] width 49 height 12
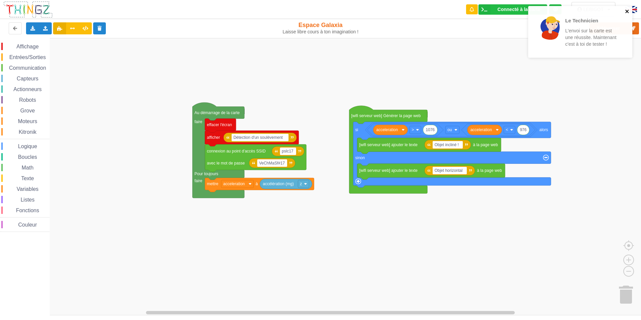
click at [626, 11] on icon "close" at bounding box center [626, 11] width 3 height 3
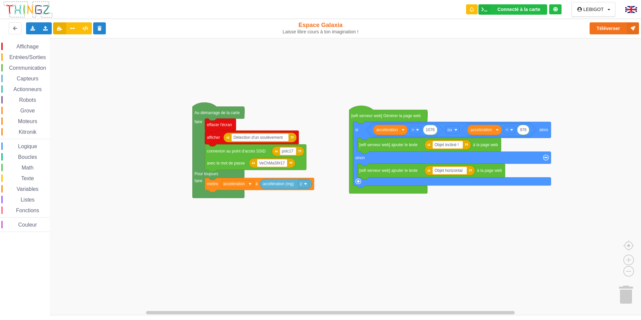
click at [20, 6] on img at bounding box center [28, 10] width 50 height 18
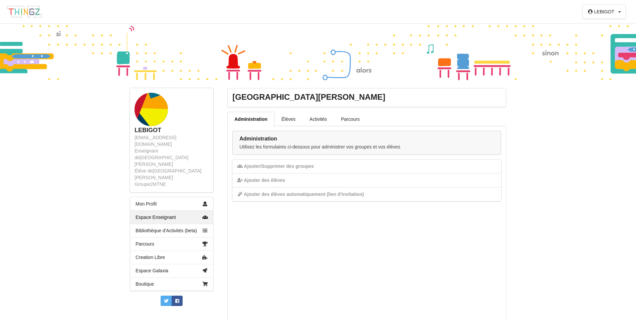
click at [618, 10] on div "[PERSON_NAME] Profil Quitter la structure Déconnexion" at bounding box center [607, 11] width 27 height 5
click at [592, 24] on div "Profil" at bounding box center [595, 25] width 49 height 12
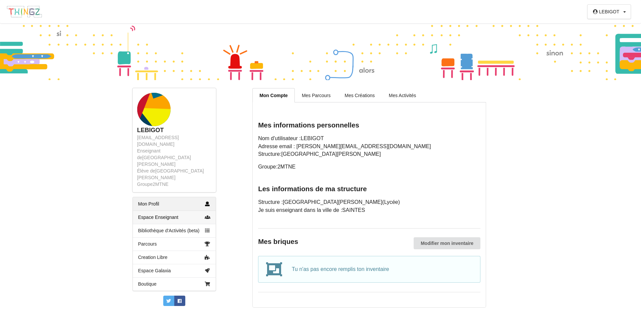
click at [169, 211] on link "Espace Enseignant" at bounding box center [174, 217] width 83 height 13
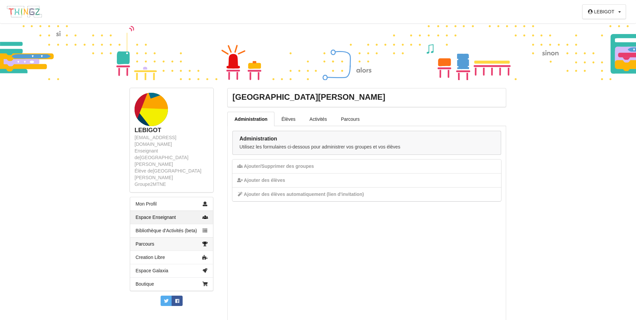
click at [158, 237] on link "Parcours" at bounding box center [171, 243] width 83 height 13
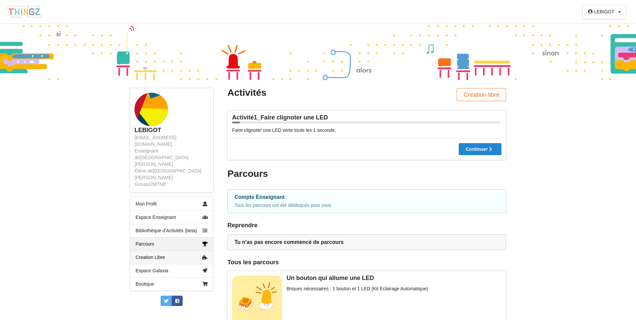
click at [153, 251] on link "Creation Libre" at bounding box center [171, 257] width 83 height 13
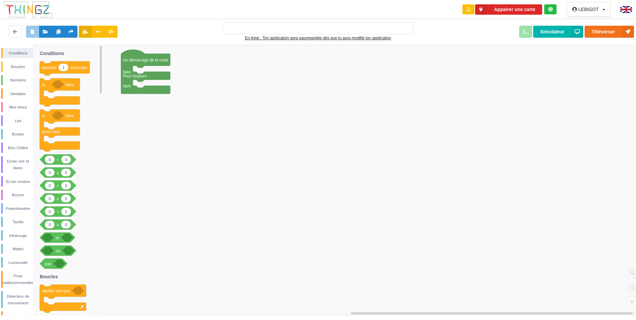
type input "Ma super application n°1"
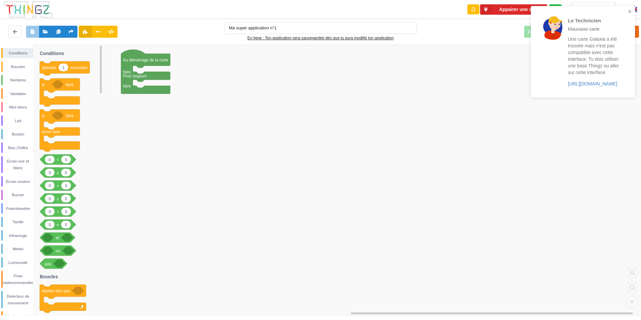
click at [26, 12] on img at bounding box center [28, 10] width 50 height 18
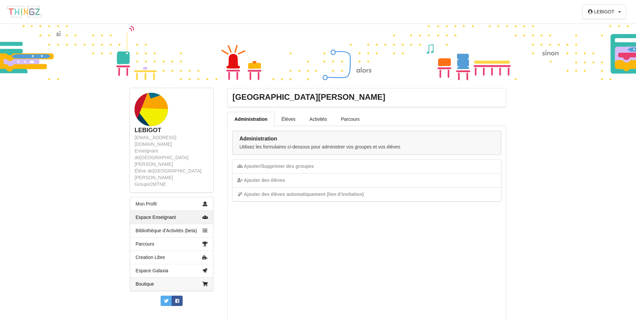
click at [143, 277] on link "Boutique" at bounding box center [171, 283] width 83 height 13
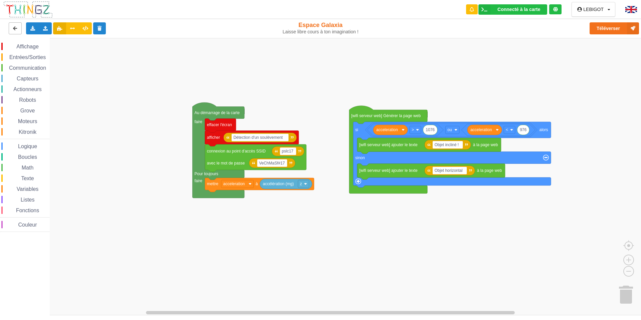
click at [17, 31] on button at bounding box center [15, 28] width 13 height 12
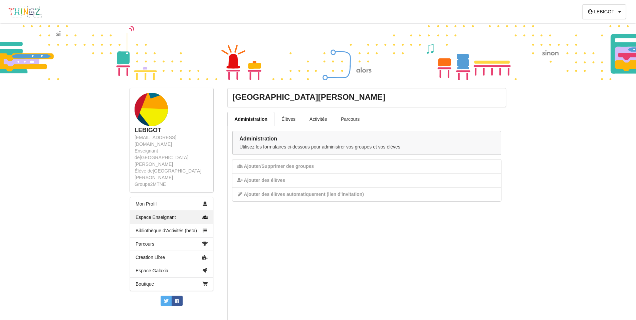
click at [19, 11] on img at bounding box center [24, 11] width 36 height 13
click at [29, 14] on img at bounding box center [24, 11] width 36 height 13
click at [155, 277] on link "Boutique" at bounding box center [171, 283] width 83 height 13
click at [191, 211] on link "Espace Enseignant" at bounding box center [171, 217] width 83 height 13
click at [619, 10] on icon at bounding box center [619, 12] width 3 height 4
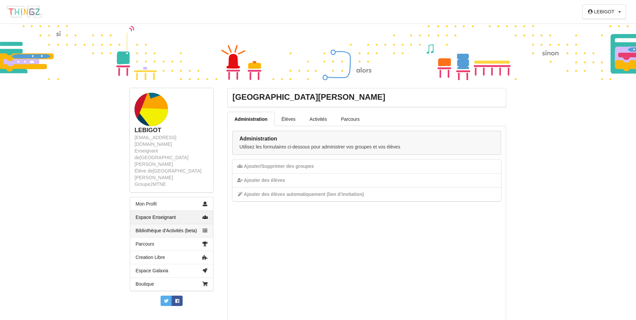
click at [150, 224] on link "Bibliothèque d'Activités (beta)" at bounding box center [171, 230] width 83 height 13
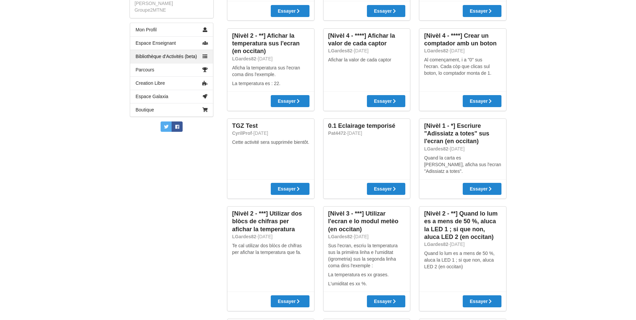
scroll to position [160, 0]
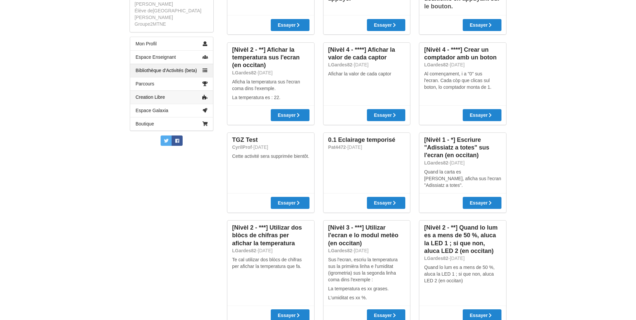
click at [148, 90] on link "Creation Libre" at bounding box center [171, 96] width 83 height 13
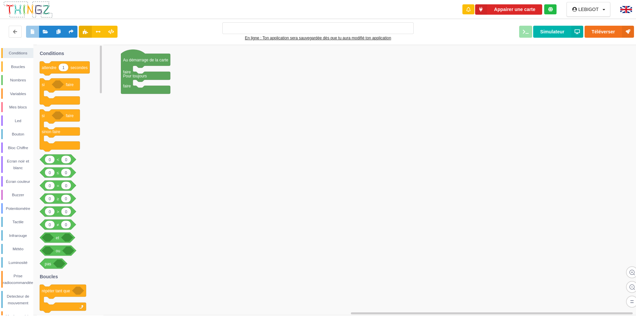
type input "Ma super application n°1"
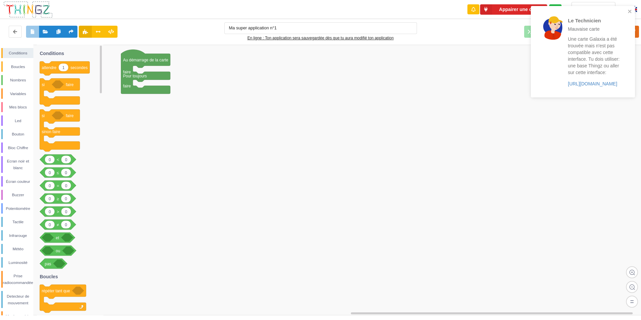
click at [24, 10] on img at bounding box center [28, 10] width 50 height 18
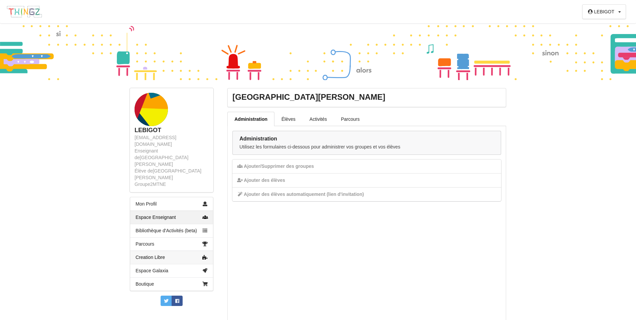
click at [144, 251] on link "Creation Libre" at bounding box center [171, 257] width 83 height 13
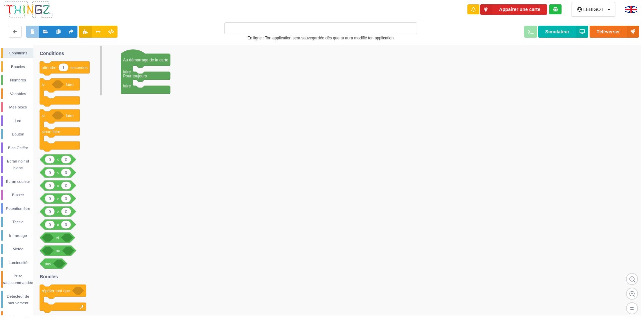
type input "Ma super application n°1"
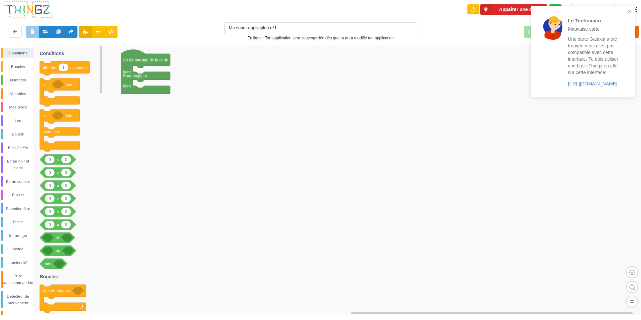
click at [28, 8] on img at bounding box center [28, 10] width 50 height 18
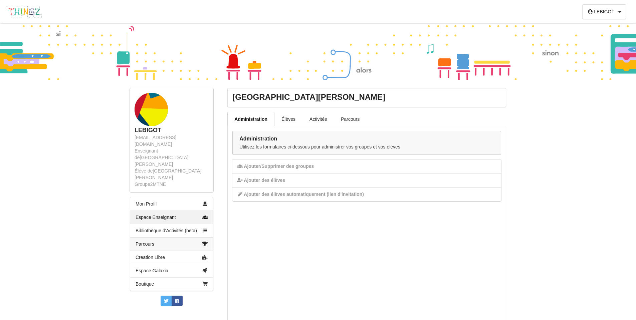
click at [148, 237] on link "Parcours" at bounding box center [171, 243] width 83 height 13
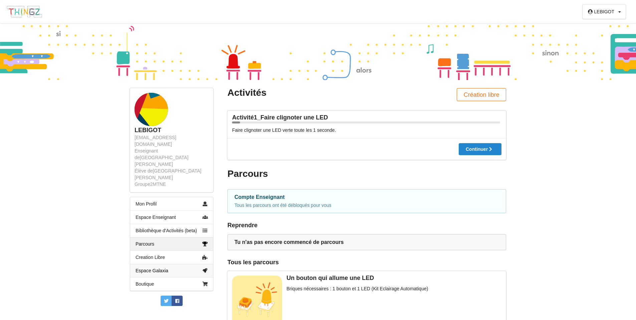
click at [167, 264] on link "Espace Galaxia" at bounding box center [171, 270] width 83 height 13
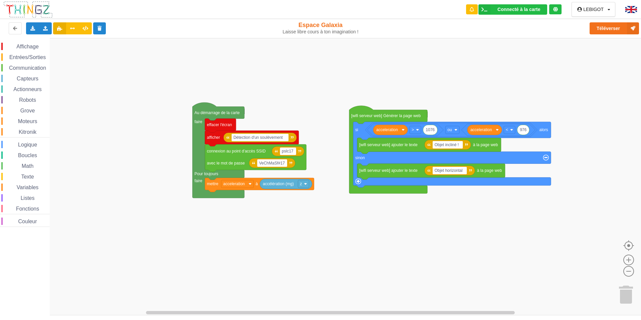
click at [556, 10] on icon at bounding box center [555, 9] width 5 height 5
click at [485, 11] on icon at bounding box center [484, 9] width 12 height 10
click at [436, 82] on rect "Espace de travail de Blocky" at bounding box center [322, 176] width 645 height 277
click at [504, 9] on div "Connecté à la carte" at bounding box center [518, 9] width 43 height 5
click at [496, 25] on div "Réglages" at bounding box center [526, 24] width 94 height 5
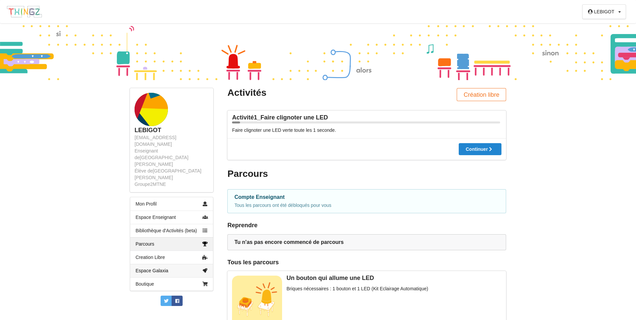
click at [161, 264] on link "Espace Galaxia" at bounding box center [171, 270] width 83 height 13
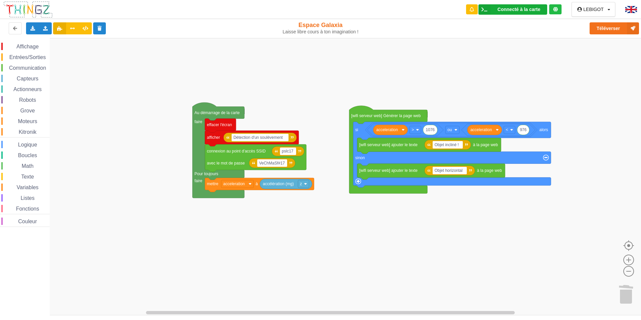
click at [484, 8] on icon at bounding box center [484, 9] width 12 height 10
click at [489, 58] on label "Connexion automatique" at bounding box center [513, 57] width 58 height 6
click at [489, 8] on icon at bounding box center [484, 9] width 12 height 10
click at [498, 83] on span "Déconnecter" at bounding box center [505, 81] width 26 height 5
click at [487, 11] on icon at bounding box center [484, 9] width 12 height 10
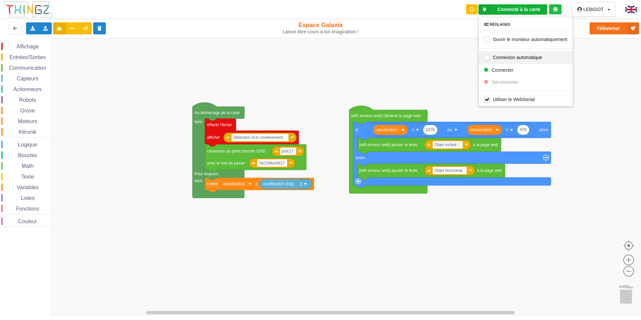
click at [488, 59] on label "Connexion automatique" at bounding box center [513, 57] width 58 height 6
checkbox input "true"
click at [513, 11] on div "Connecté à la carte" at bounding box center [518, 9] width 43 height 5
click at [526, 38] on label "Ouvrir le moniteur automatiquement" at bounding box center [525, 39] width 83 height 6
click at [489, 10] on icon at bounding box center [484, 9] width 12 height 10
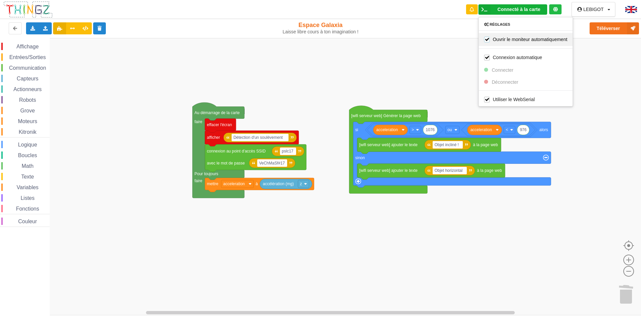
click at [489, 40] on label "Ouvrir le moniteur automatiquement" at bounding box center [525, 39] width 83 height 6
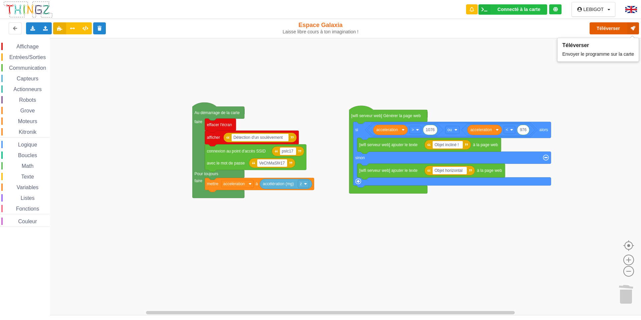
click at [607, 29] on button "Téléverser" at bounding box center [613, 28] width 49 height 12
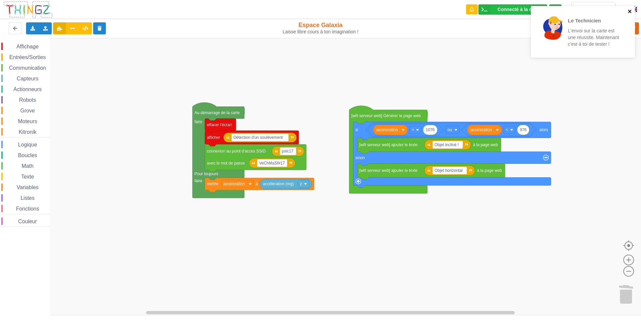
click at [631, 12] on icon "close" at bounding box center [629, 11] width 5 height 5
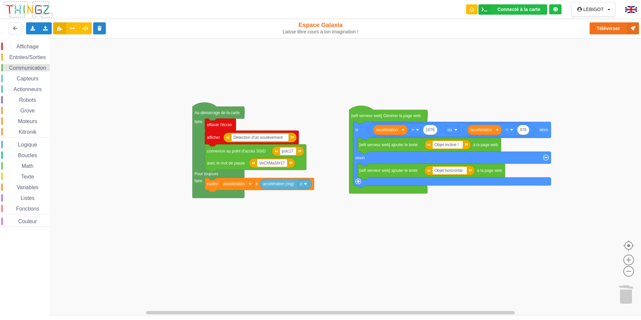
click at [17, 70] on span "Communication" at bounding box center [27, 68] width 39 height 6
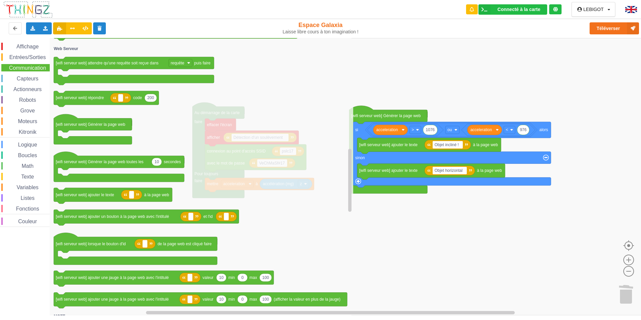
click at [463, 247] on rect "Espace de travail de Blocky" at bounding box center [322, 176] width 645 height 277
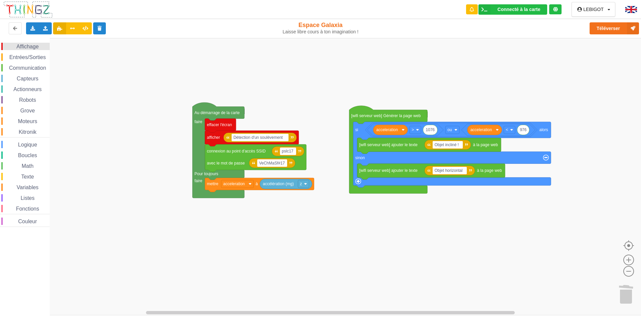
click at [33, 47] on span "Affichage" at bounding box center [27, 47] width 24 height 6
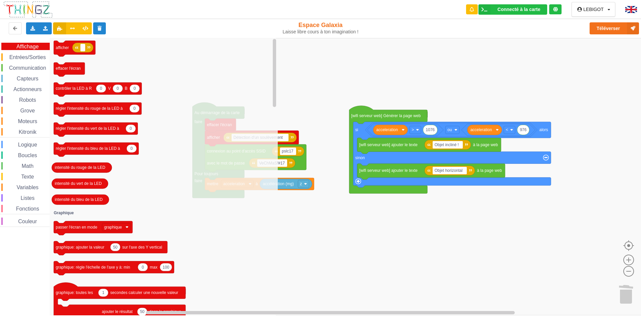
click at [347, 61] on rect "Espace de travail de Blocky" at bounding box center [322, 176] width 645 height 277
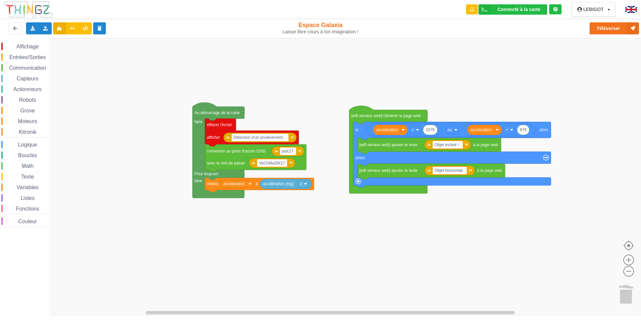
click at [17, 11] on img at bounding box center [28, 10] width 50 height 18
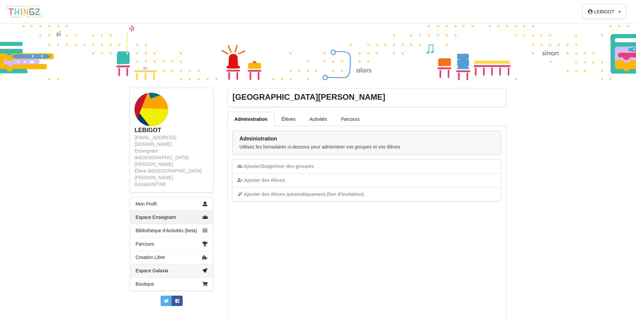
click at [162, 264] on link "Espace Galaxia" at bounding box center [171, 270] width 83 height 13
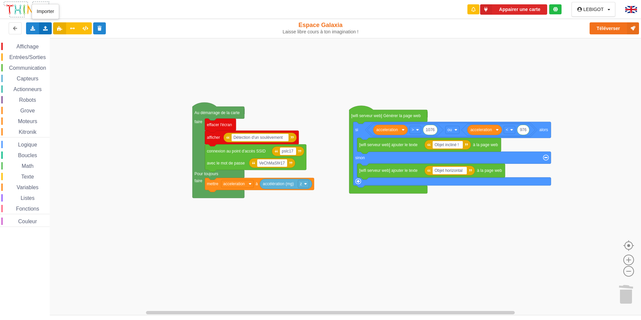
click at [44, 26] on icon at bounding box center [46, 28] width 6 height 4
click at [59, 39] on span "Importer un assemblage de blocs" at bounding box center [91, 40] width 69 height 5
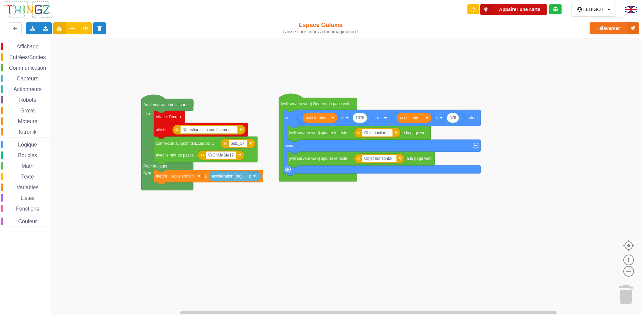
click at [510, 12] on button "Appairer une carte" at bounding box center [513, 9] width 67 height 10
click at [519, 10] on button "Appairer une carte" at bounding box center [513, 9] width 67 height 10
click at [487, 10] on icon at bounding box center [484, 9] width 12 height 10
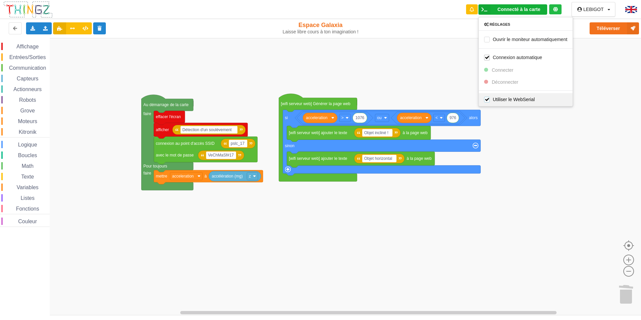
click at [487, 100] on label "Utiliser le WebSerial" at bounding box center [509, 99] width 51 height 6
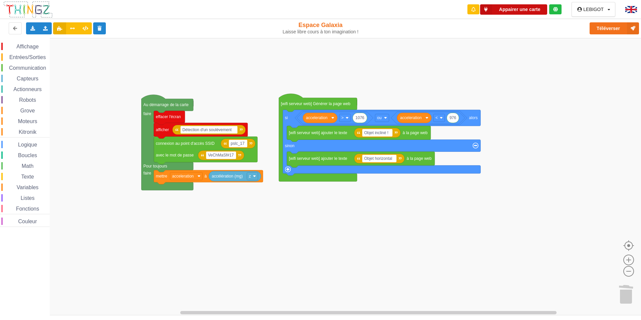
click at [486, 9] on icon at bounding box center [486, 9] width 12 height 10
click at [487, 9] on icon at bounding box center [486, 9] width 12 height 10
click at [527, 10] on button "Appairer une carte" at bounding box center [513, 9] width 67 height 10
click at [509, 10] on button "Appairer une carte" at bounding box center [513, 9] width 67 height 10
click at [513, 9] on button "Appairer une carte" at bounding box center [513, 9] width 67 height 10
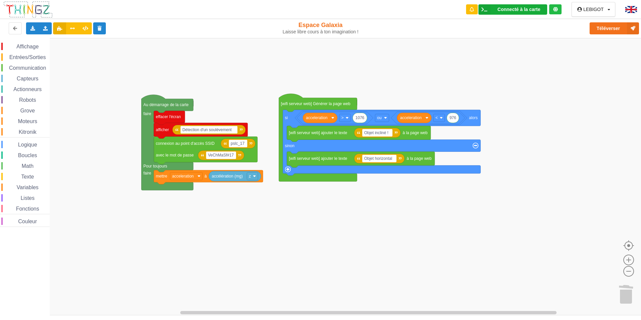
click at [483, 10] on icon at bounding box center [484, 9] width 12 height 10
click at [497, 25] on div "Réglages" at bounding box center [526, 24] width 94 height 5
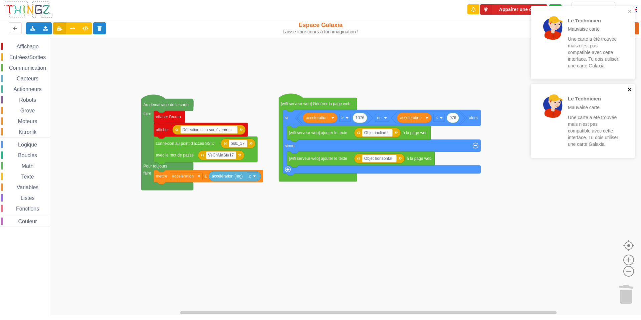
click at [630, 88] on icon "close" at bounding box center [629, 89] width 5 height 5
click at [629, 11] on icon "close" at bounding box center [629, 11] width 3 height 3
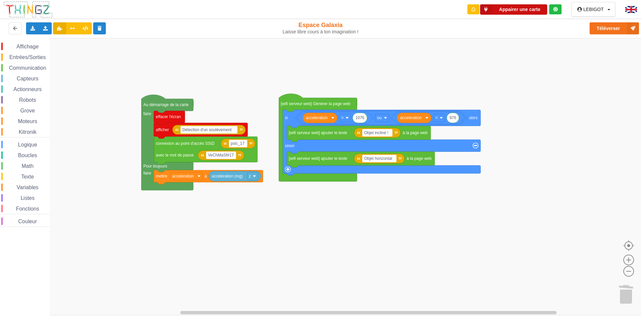
click at [523, 10] on button "Appairer une carte" at bounding box center [513, 9] width 67 height 10
click at [521, 10] on button "Appairer une carte" at bounding box center [513, 9] width 67 height 10
click at [516, 8] on button "Appairer une carte" at bounding box center [513, 9] width 67 height 10
click at [512, 8] on button "Appairer une carte" at bounding box center [513, 9] width 67 height 10
click at [614, 28] on button "Téléverser" at bounding box center [613, 28] width 49 height 12
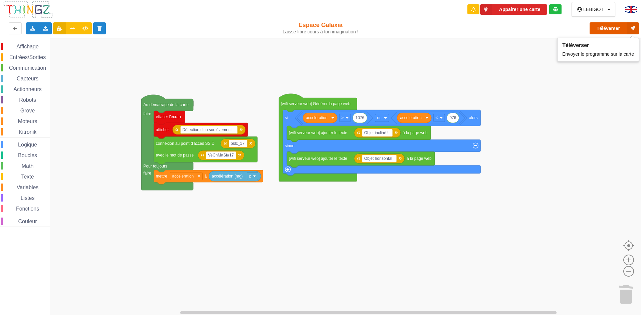
click at [614, 30] on button "Téléverser" at bounding box center [613, 28] width 49 height 12
click at [615, 28] on button "Téléverser" at bounding box center [613, 28] width 49 height 12
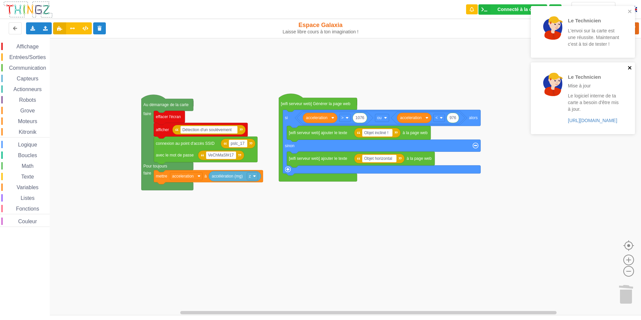
click at [628, 67] on icon "close" at bounding box center [629, 67] width 3 height 3
click at [630, 10] on icon "close" at bounding box center [629, 11] width 5 height 5
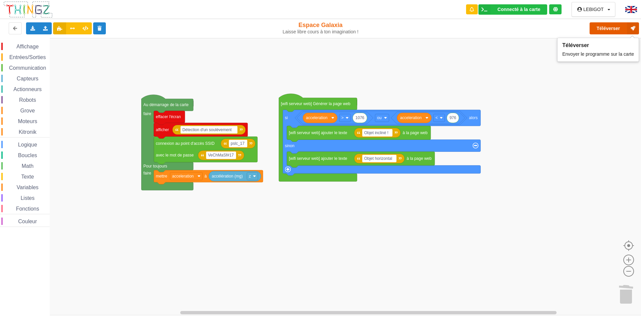
click at [607, 27] on button "Téléverser" at bounding box center [613, 28] width 49 height 12
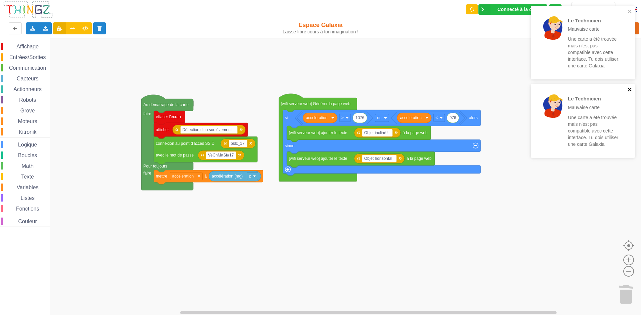
click at [629, 90] on icon "close" at bounding box center [629, 89] width 3 height 3
click at [628, 12] on icon "close" at bounding box center [629, 11] width 5 height 5
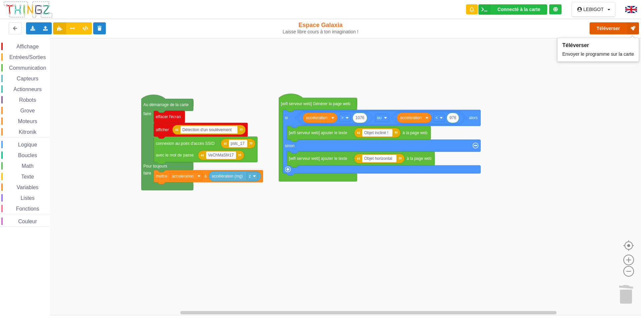
click at [617, 28] on button "Téléverser" at bounding box center [613, 28] width 49 height 12
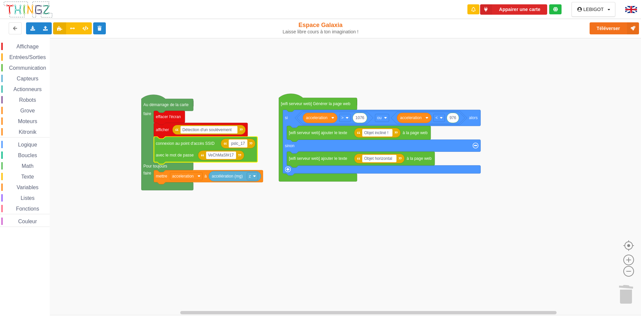
click at [240, 144] on input "pslc_17" at bounding box center [238, 144] width 19 height 8
type input "pslc17"
click at [608, 28] on button "Téléverser" at bounding box center [613, 28] width 49 height 12
click at [517, 8] on button "Appairer une carte" at bounding box center [513, 9] width 67 height 10
click at [503, 10] on button "Appairer une carte" at bounding box center [513, 9] width 67 height 10
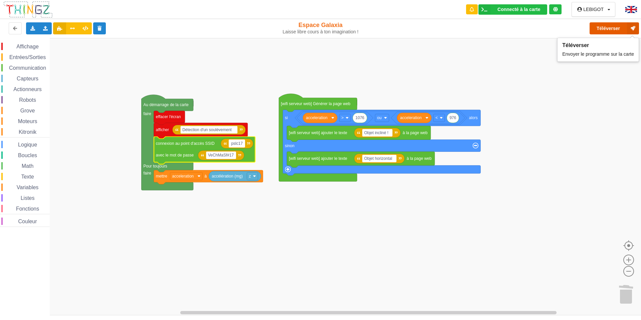
click at [613, 29] on button "Téléverser" at bounding box center [613, 28] width 49 height 12
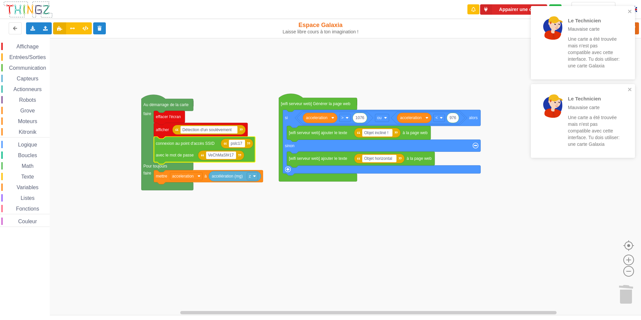
click at [461, 52] on div "Affichage Entrées/Sorties Communication Capteurs Actionneurs Robots Grove Moteu…" at bounding box center [322, 176] width 645 height 277
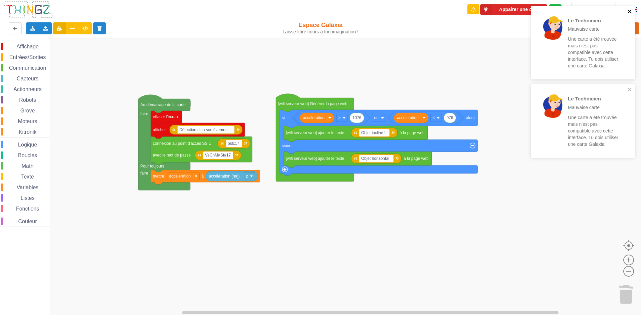
click at [630, 12] on icon "close" at bounding box center [629, 11] width 5 height 5
click at [630, 89] on div "Le Technicien Mauvaise carte Une carte a été trouvée mais n'est pas compatible …" at bounding box center [320, 155] width 650 height 320
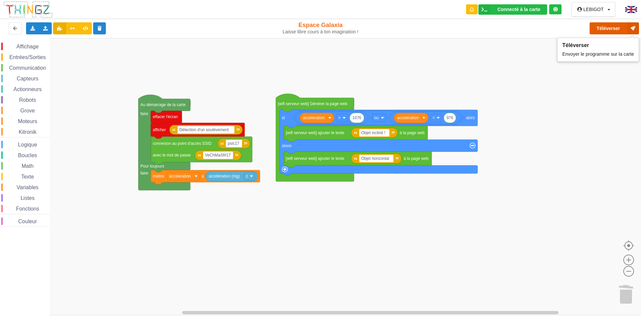
click at [613, 29] on button "Téléverser" at bounding box center [613, 28] width 49 height 12
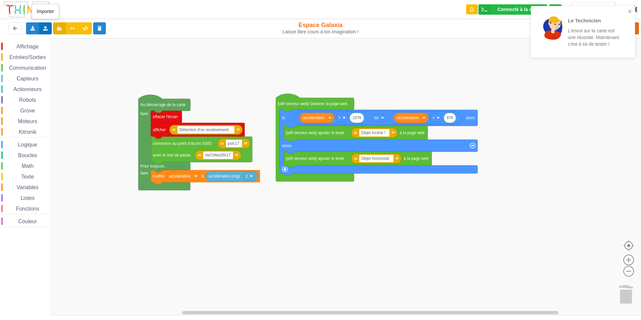
click at [45, 28] on icon at bounding box center [46, 28] width 6 height 4
click at [46, 30] on icon at bounding box center [46, 28] width 6 height 4
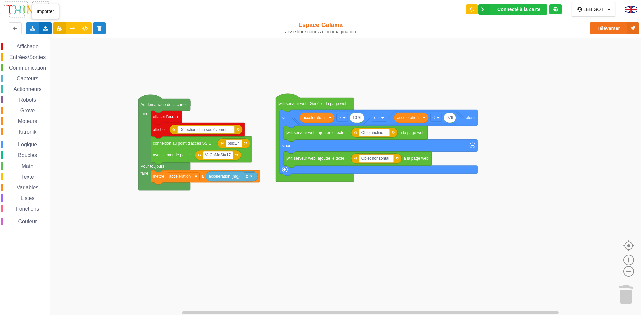
click at [46, 29] on icon at bounding box center [46, 28] width 6 height 4
click at [69, 39] on span "Importer un assemblage de blocs" at bounding box center [91, 40] width 69 height 5
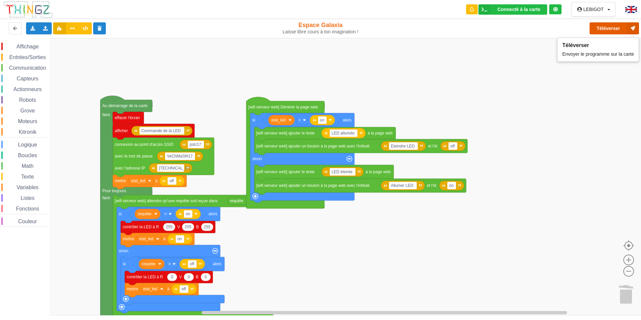
click at [604, 27] on button "Téléverser" at bounding box center [613, 28] width 49 height 12
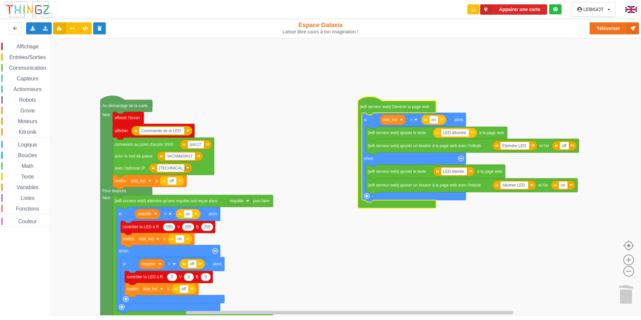
click at [420, 242] on rect "Espace de travail de Blocky" at bounding box center [322, 176] width 645 height 277
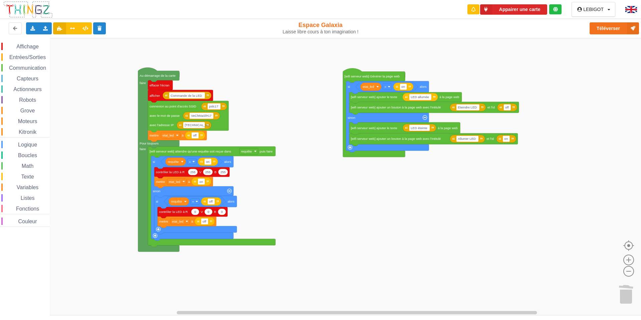
click at [321, 208] on div "Affichage Entrées/Sorties Communication Capteurs Actionneurs Robots Grove Moteu…" at bounding box center [322, 176] width 645 height 277
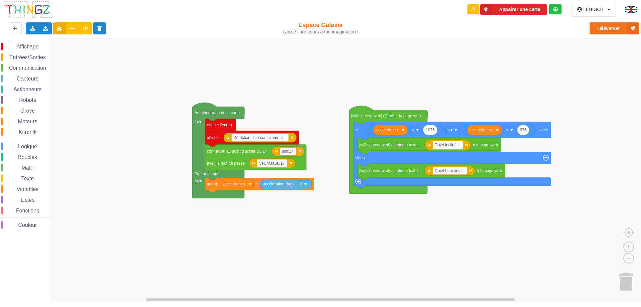
click at [555, 8] on icon at bounding box center [555, 9] width 5 height 5
click at [472, 8] on icon at bounding box center [473, 9] width 4 height 5
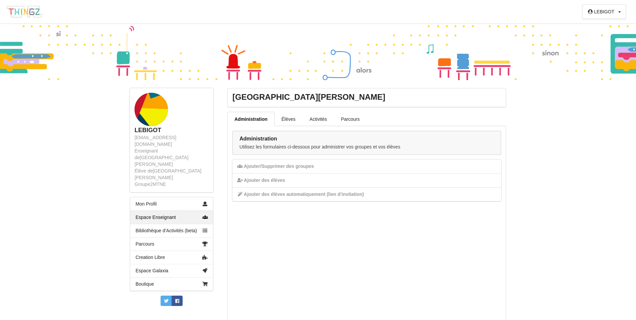
click at [28, 13] on img at bounding box center [24, 11] width 36 height 13
click at [291, 116] on link "Élèves" at bounding box center [288, 119] width 28 height 14
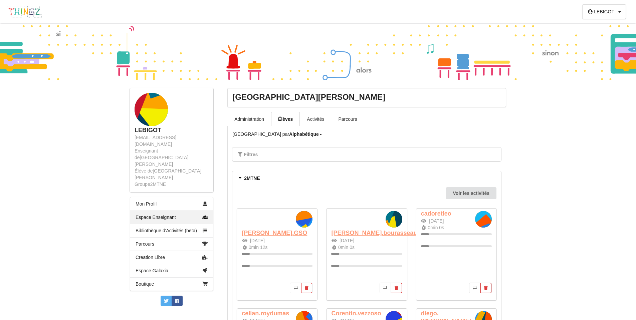
click at [311, 120] on link "Activités" at bounding box center [315, 119] width 31 height 14
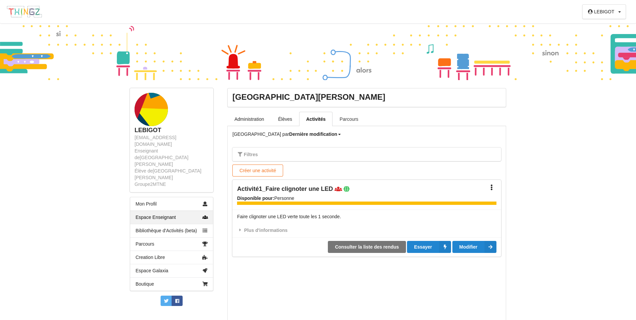
click at [344, 118] on link "Parcours" at bounding box center [348, 119] width 33 height 14
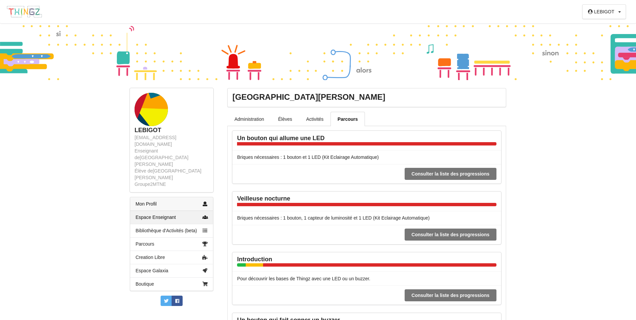
click at [141, 197] on link "Mon Profil" at bounding box center [171, 203] width 83 height 13
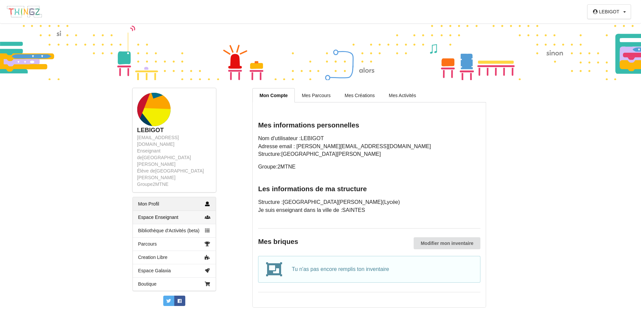
click at [152, 211] on link "Espace Enseignant" at bounding box center [174, 217] width 83 height 13
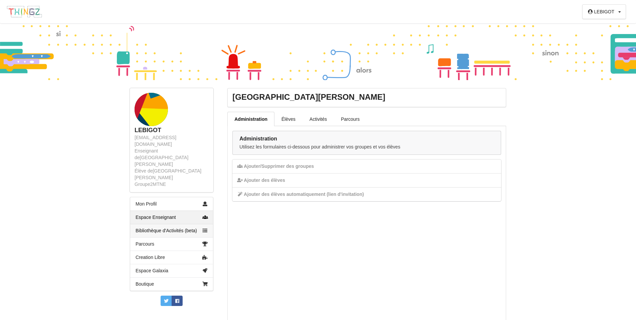
click at [176, 224] on link "Bibliothèque d'Activités (beta)" at bounding box center [171, 230] width 83 height 13
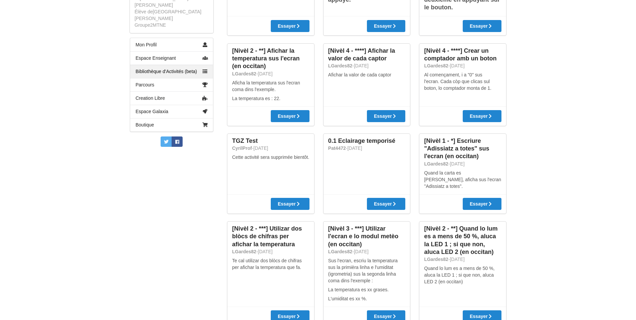
scroll to position [160, 0]
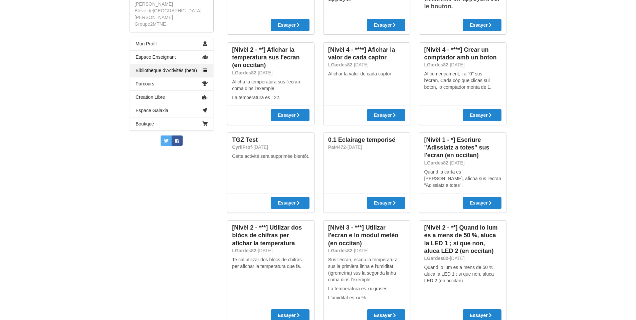
click at [158, 64] on link "Bibliothèque d'Activités (beta)" at bounding box center [171, 70] width 83 height 13
click at [156, 90] on link "Creation Libre" at bounding box center [171, 96] width 83 height 13
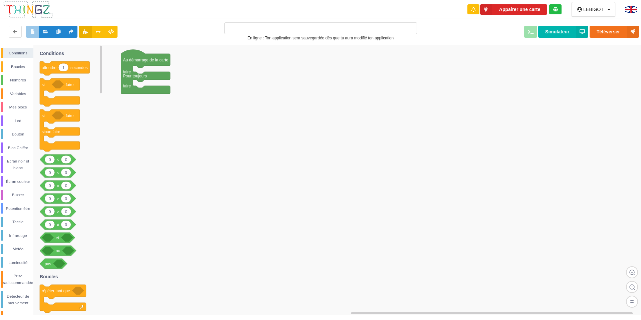
type input "Ma super application n°1"
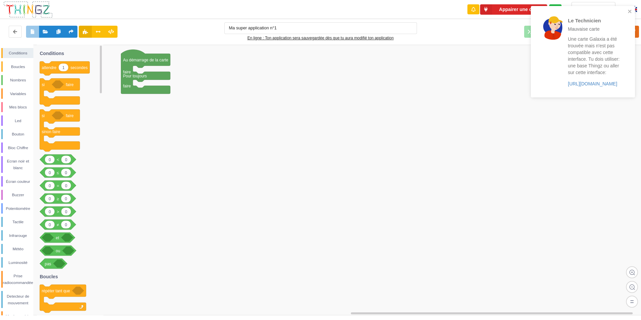
click at [19, 9] on img at bounding box center [28, 10] width 50 height 18
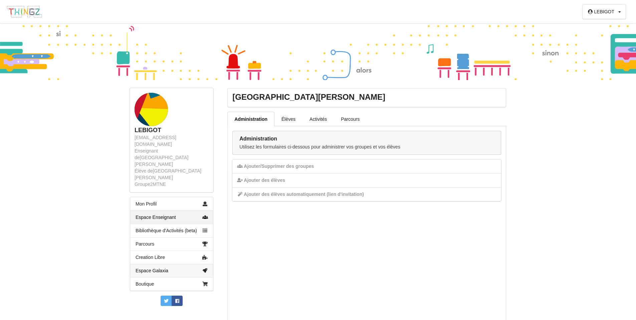
click at [155, 264] on link "Espace Galaxia" at bounding box center [171, 270] width 83 height 13
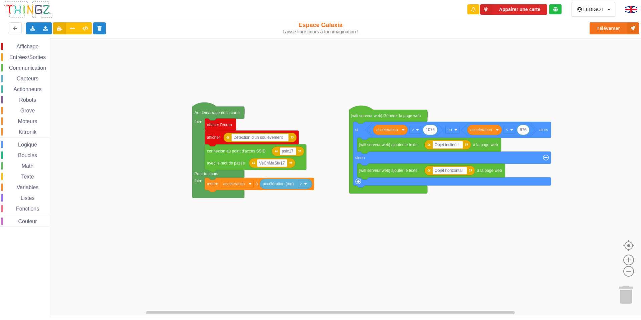
click at [554, 10] on icon at bounding box center [555, 9] width 5 height 5
click at [473, 10] on icon at bounding box center [473, 9] width 4 height 5
click at [489, 9] on icon at bounding box center [486, 9] width 12 height 10
click at [495, 8] on button "Appairer une carte" at bounding box center [513, 9] width 67 height 10
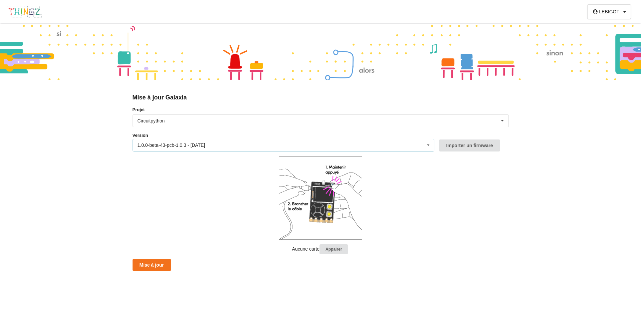
click at [282, 142] on div "1.0.0-beta-43-pcb-1.0.3 - [DATE] 1.0.0-beta-43-pcb-1.0.3 - [DATE] 1.0.0-beta-42…" at bounding box center [284, 145] width 302 height 13
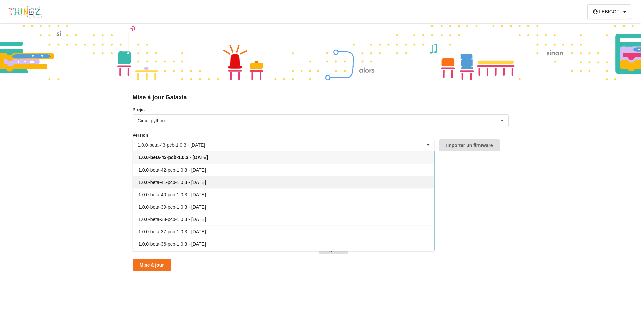
click at [219, 181] on div "1.0.0-beta-41-pcb-1.0.3 - [DATE]" at bounding box center [283, 182] width 301 height 12
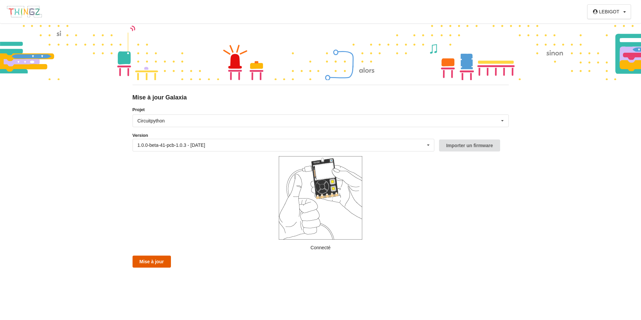
click at [142, 264] on button "Mise à jour" at bounding box center [152, 262] width 38 height 12
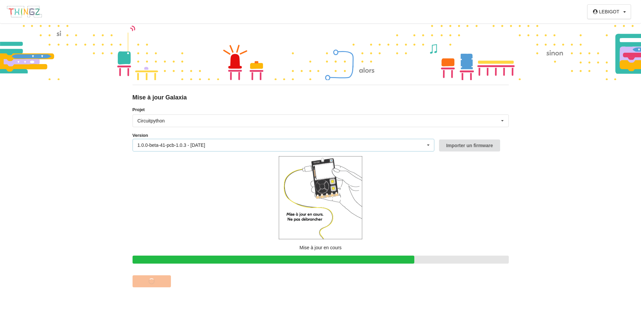
click at [429, 144] on icon at bounding box center [428, 145] width 10 height 12
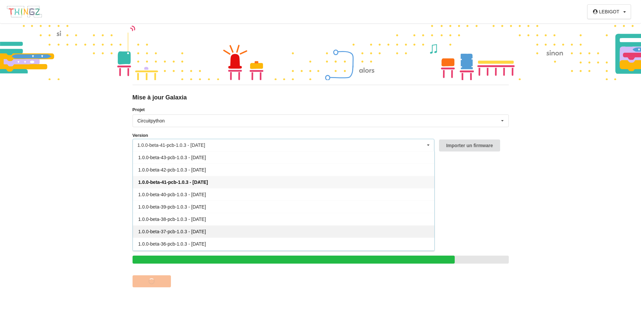
scroll to position [80, 0]
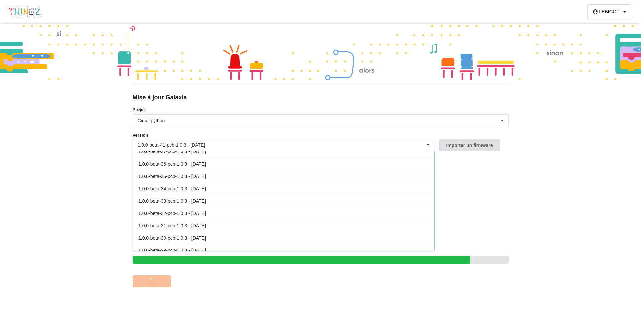
drag, startPoint x: 281, startPoint y: 226, endPoint x: 619, endPoint y: 179, distance: 341.0
click at [619, 179] on div "[PERSON_NAME] Profil Quitter la structure Déconnexion Mise à jour Galaxia Proje…" at bounding box center [320, 160] width 641 height 320
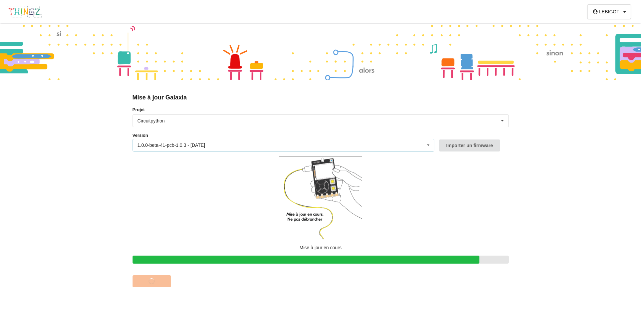
click at [269, 145] on div "1.0.0-beta-41-pcb-1.0.3 - [DATE] 1.0.0-beta-43-pcb-1.0.3 - [DATE] 1.0.0-beta-42…" at bounding box center [284, 145] width 302 height 13
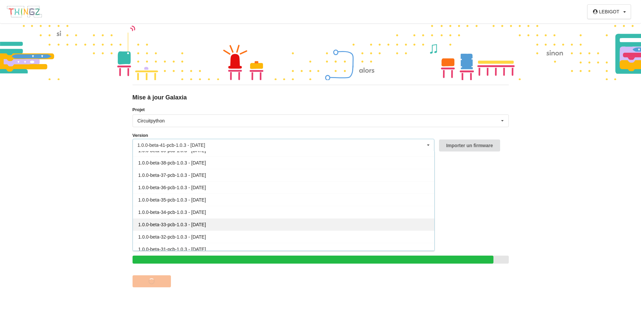
scroll to position [0, 0]
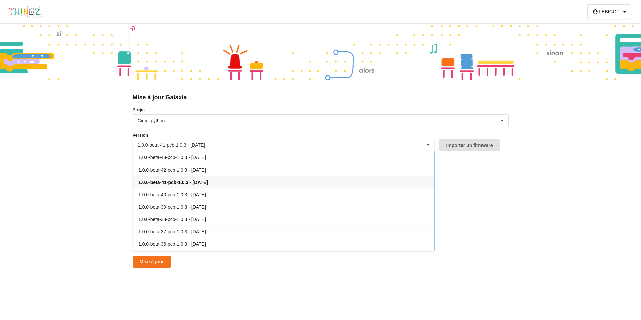
click at [544, 243] on div "[PERSON_NAME] Profil Quitter la structure Déconnexion Mise à jour Galaxia Proje…" at bounding box center [320, 160] width 641 height 320
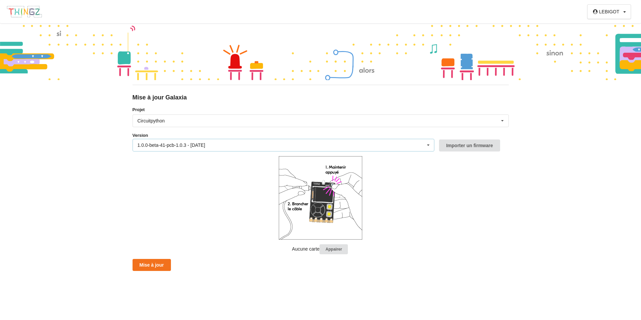
click at [195, 144] on div "1.0.0-beta-41-pcb-1.0.3 - [DATE]" at bounding box center [172, 145] width 68 height 5
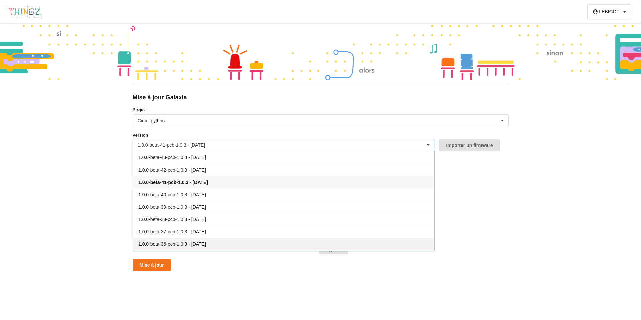
click at [201, 243] on span "1.0.0-beta-36-pcb-1.0.3 - [DATE]" at bounding box center [172, 243] width 68 height 5
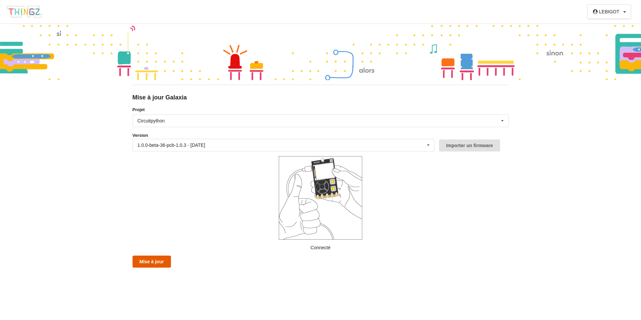
click at [159, 261] on button "Mise à jour" at bounding box center [152, 262] width 38 height 12
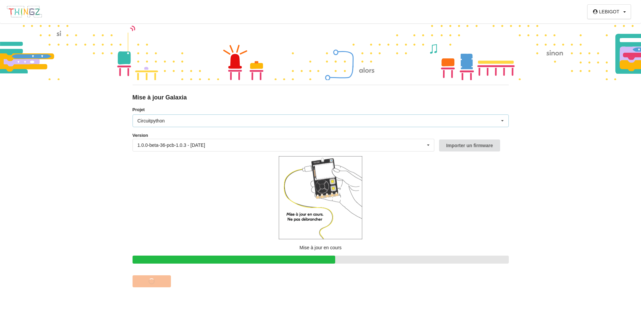
click at [373, 118] on div "Circuitpython Micropython Circuitpython" at bounding box center [321, 120] width 376 height 13
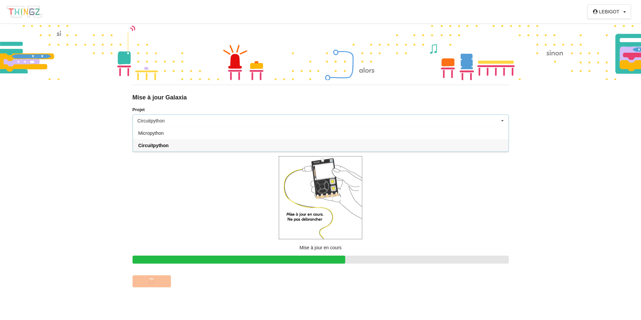
click at [86, 131] on div "[PERSON_NAME] Profil Quitter la structure Déconnexion Mise à jour Galaxia Proje…" at bounding box center [320, 160] width 641 height 320
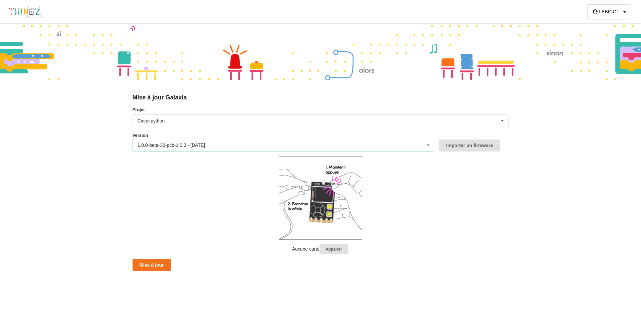
click at [202, 143] on div "1.0.0-beta-36-pcb-1.0.3 - [DATE]" at bounding box center [172, 145] width 68 height 5
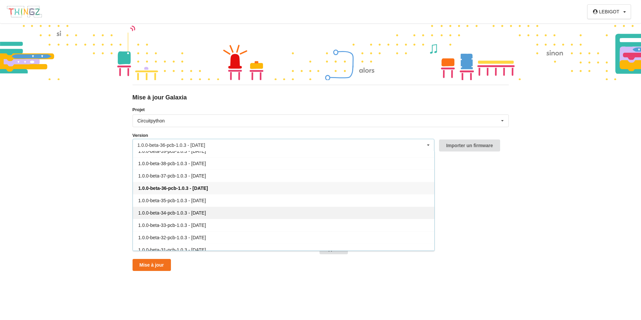
scroll to position [80, 0]
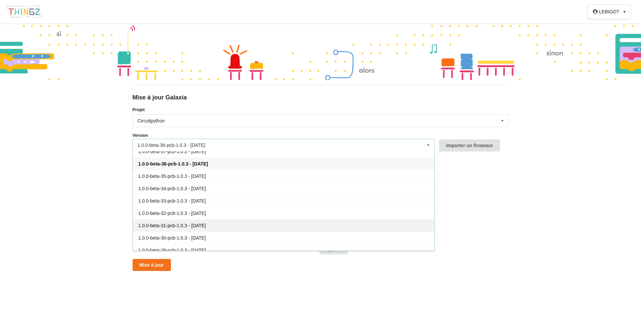
click at [202, 224] on span "1.0.0-beta-31-pcb-1.0.3 - [DATE]" at bounding box center [172, 225] width 68 height 5
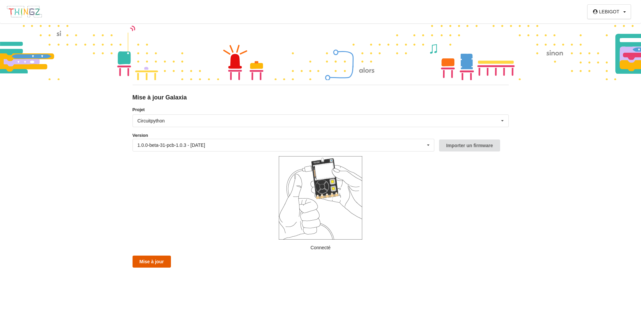
click at [152, 262] on button "Mise à jour" at bounding box center [152, 262] width 38 height 12
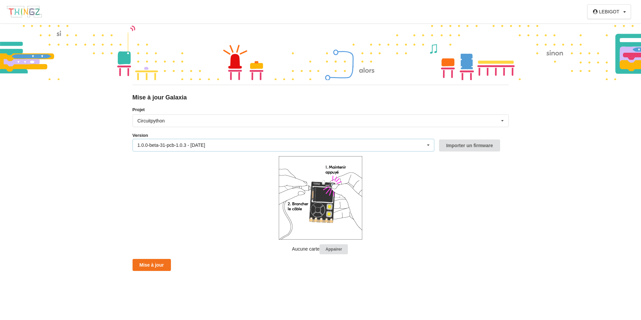
click at [181, 144] on div "1.0.0-beta-31-pcb-1.0.3 - [DATE]" at bounding box center [172, 145] width 68 height 5
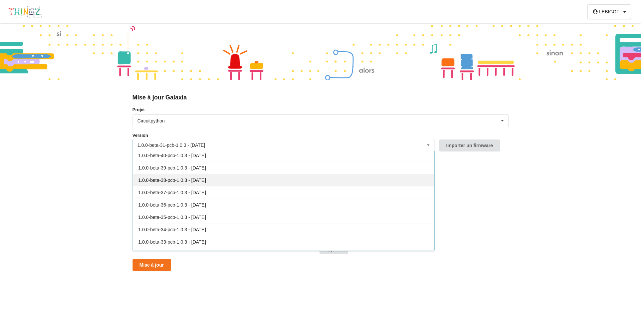
scroll to position [0, 0]
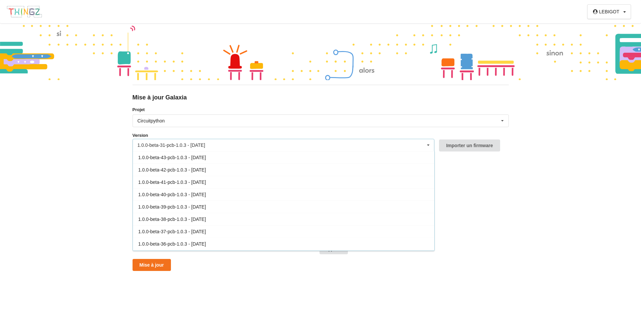
click at [195, 143] on div "1.0.0-beta-31-pcb-1.0.3 - [DATE]" at bounding box center [172, 145] width 68 height 5
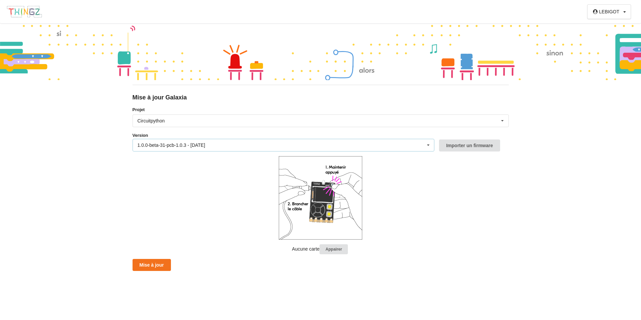
click at [171, 144] on div "1.0.0-beta-31-pcb-1.0.3 - [DATE]" at bounding box center [172, 145] width 68 height 5
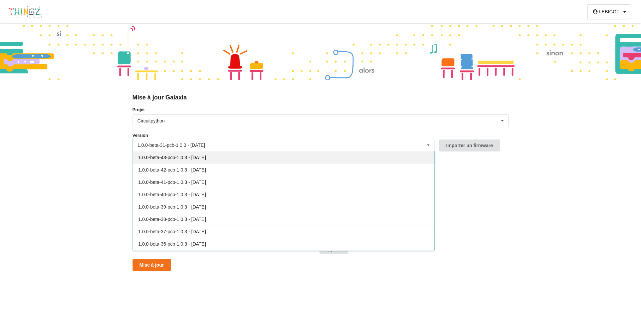
click at [197, 156] on span "1.0.0-beta-43-pcb-1.0.3 - [DATE]" at bounding box center [172, 157] width 68 height 5
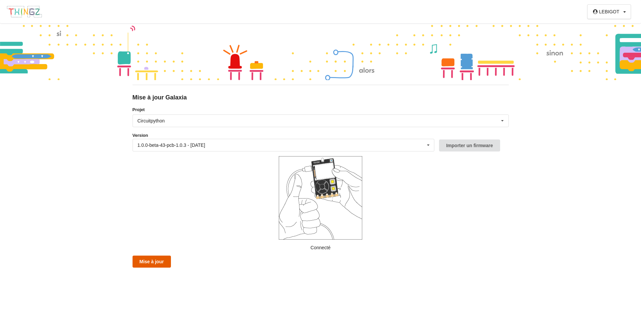
click at [150, 261] on button "Mise à jour" at bounding box center [152, 262] width 38 height 12
